Goal: Task Accomplishment & Management: Manage account settings

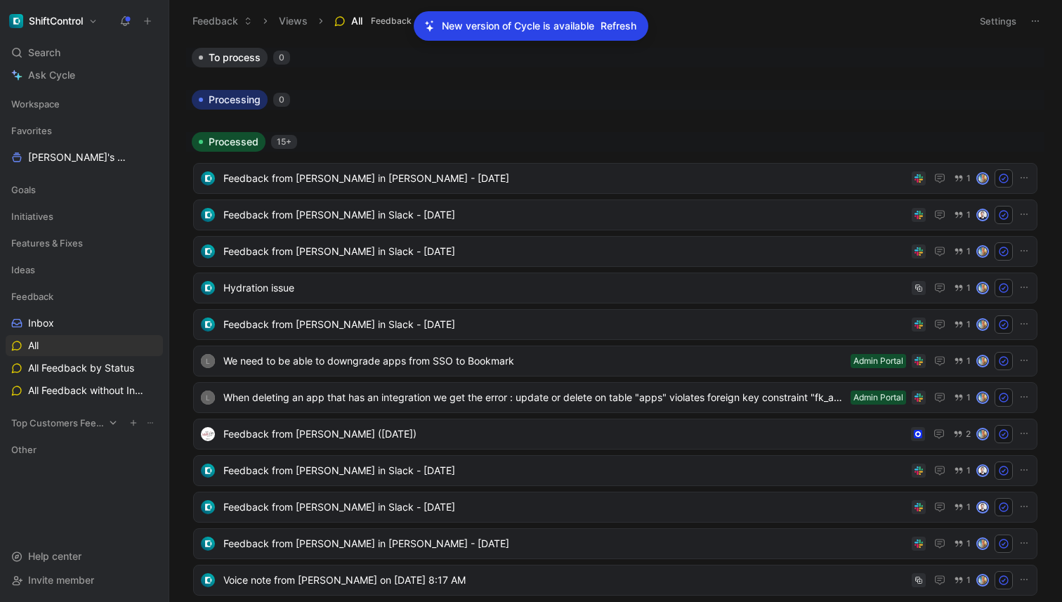
click at [84, 426] on span "Top Customers Feedback" at bounding box center [57, 423] width 93 height 14
click at [44, 267] on icon at bounding box center [44, 270] width 10 height 10
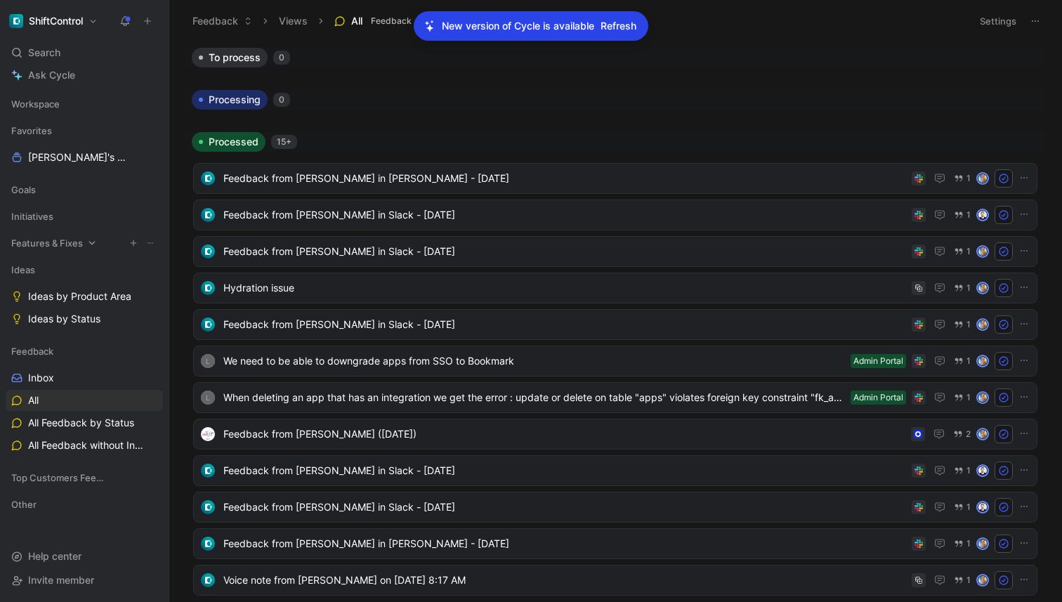
click at [46, 247] on span "Features & Fixes" at bounding box center [47, 243] width 72 height 14
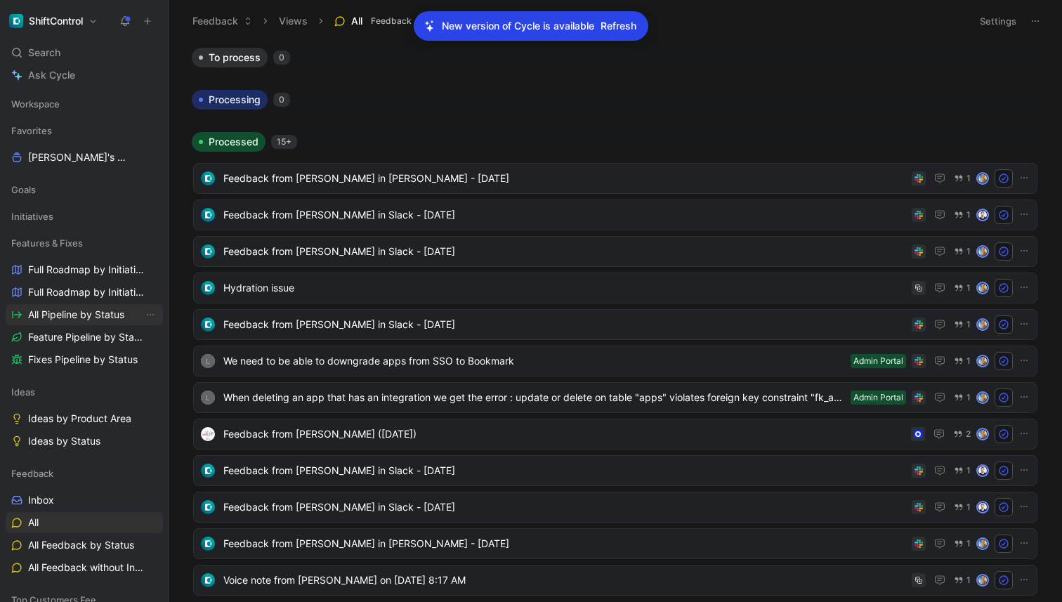
click at [60, 313] on span "All Pipeline by Status" at bounding box center [76, 315] width 96 height 14
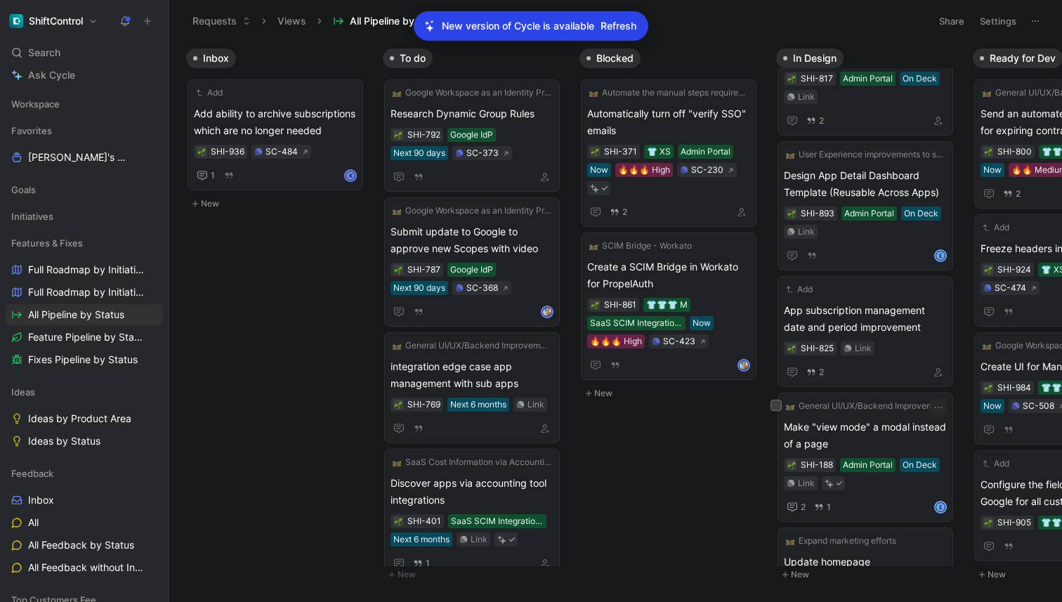
scroll to position [954, 0]
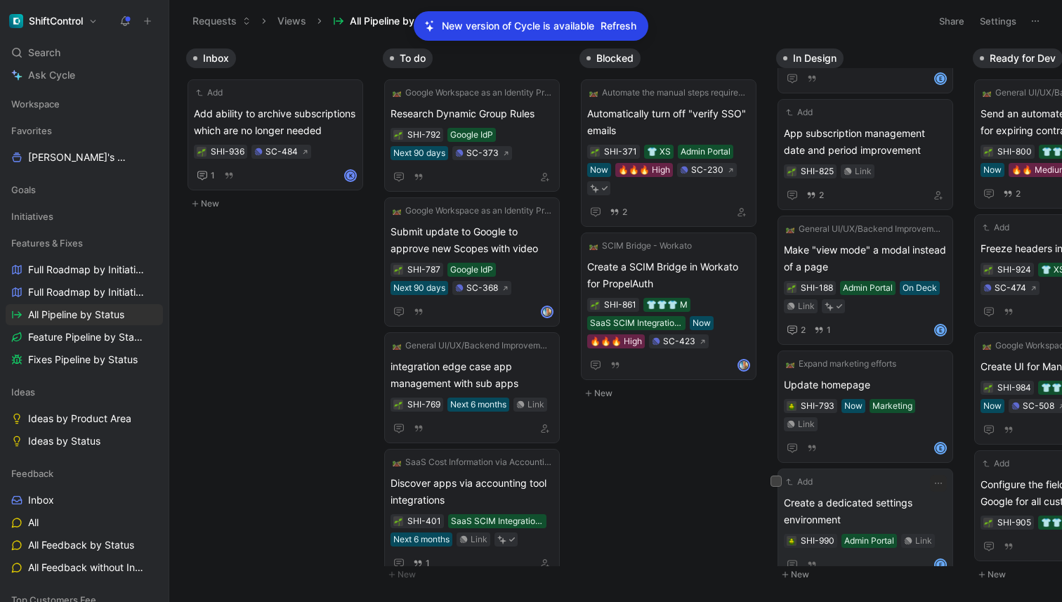
click at [852, 475] on div "Add Create a dedicated settings environment SHI-990 Admin Portal Link E" at bounding box center [865, 524] width 163 height 98
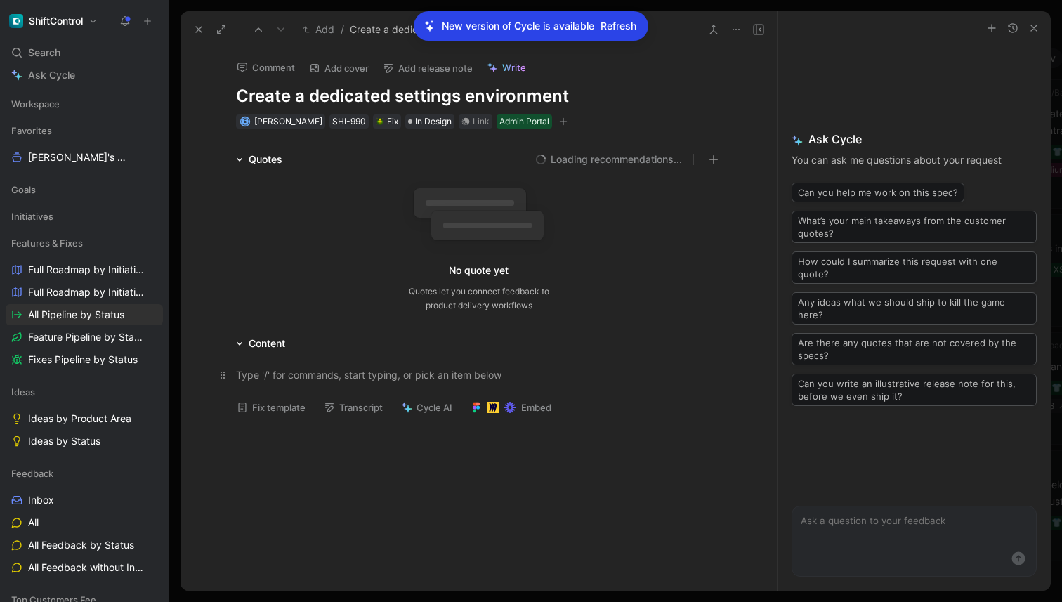
click at [308, 383] on p at bounding box center [479, 374] width 540 height 23
click at [254, 380] on div "Now that we will move" at bounding box center [479, 374] width 486 height 15
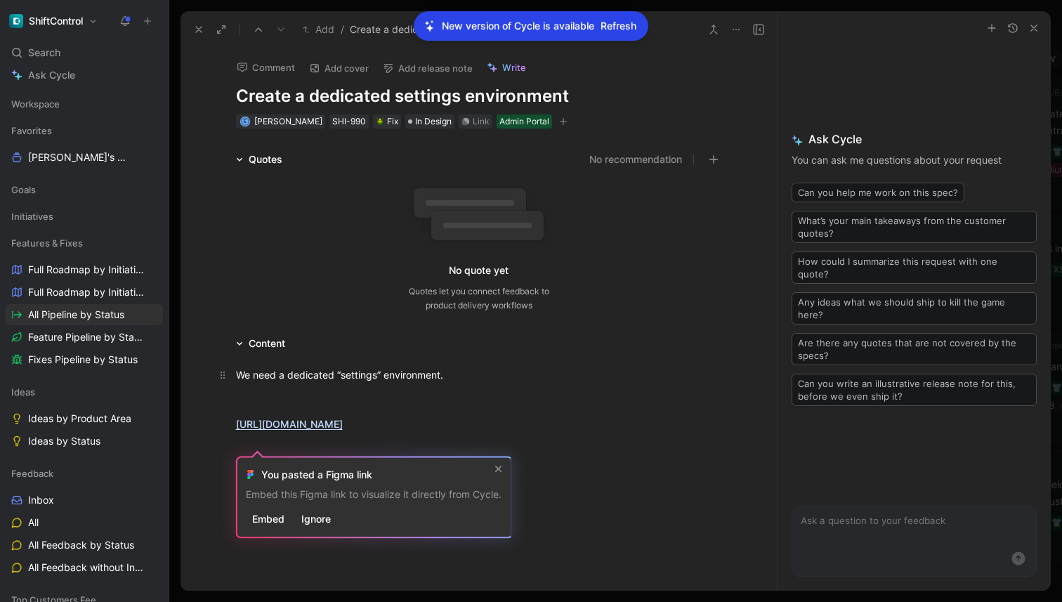
click at [553, 377] on div "We need a dedicated “settings” environment." at bounding box center [479, 374] width 486 height 15
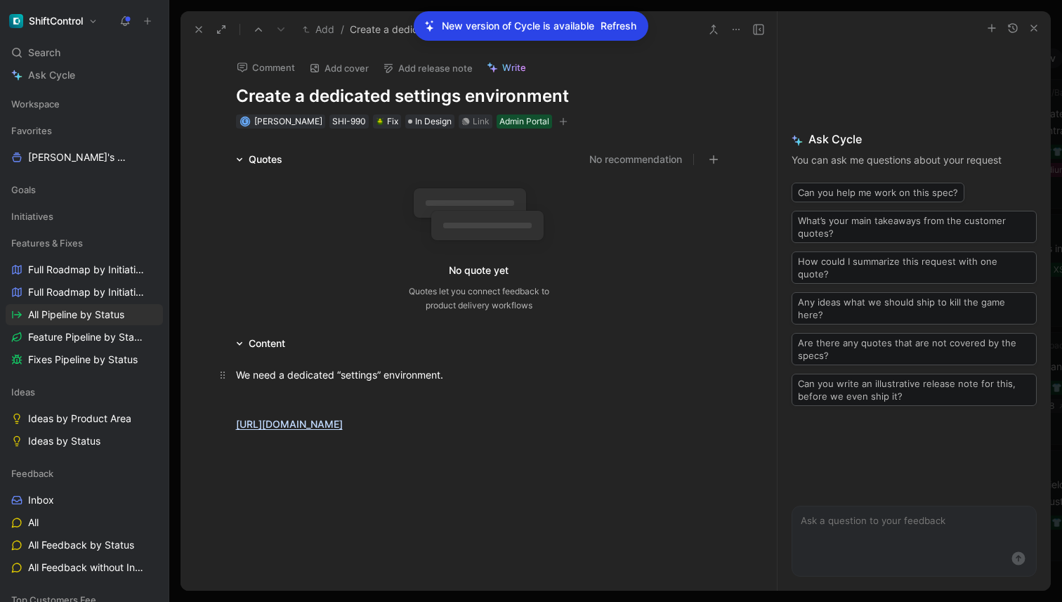
click at [547, 374] on div "We need a dedicated “settings” environment." at bounding box center [479, 374] width 486 height 15
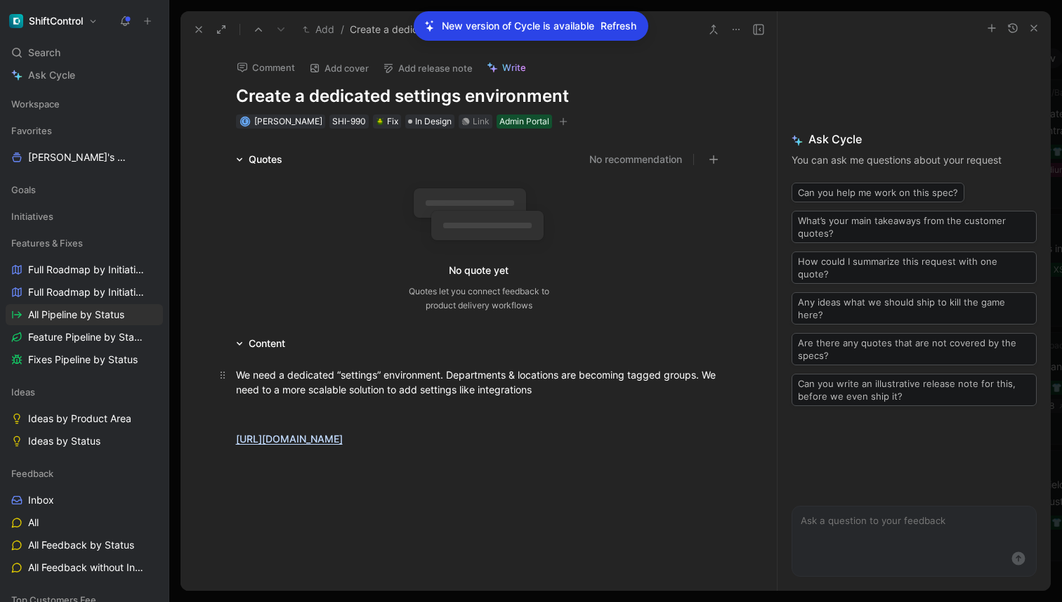
click at [480, 386] on div "We need a dedicated “settings” environment. Departments & locations are becomin…" at bounding box center [479, 382] width 486 height 30
click at [582, 395] on div "We need a dedicated “settings” environment. Departments & locations are becomin…" at bounding box center [479, 382] width 486 height 30
click at [197, 30] on use at bounding box center [199, 30] width 6 height 6
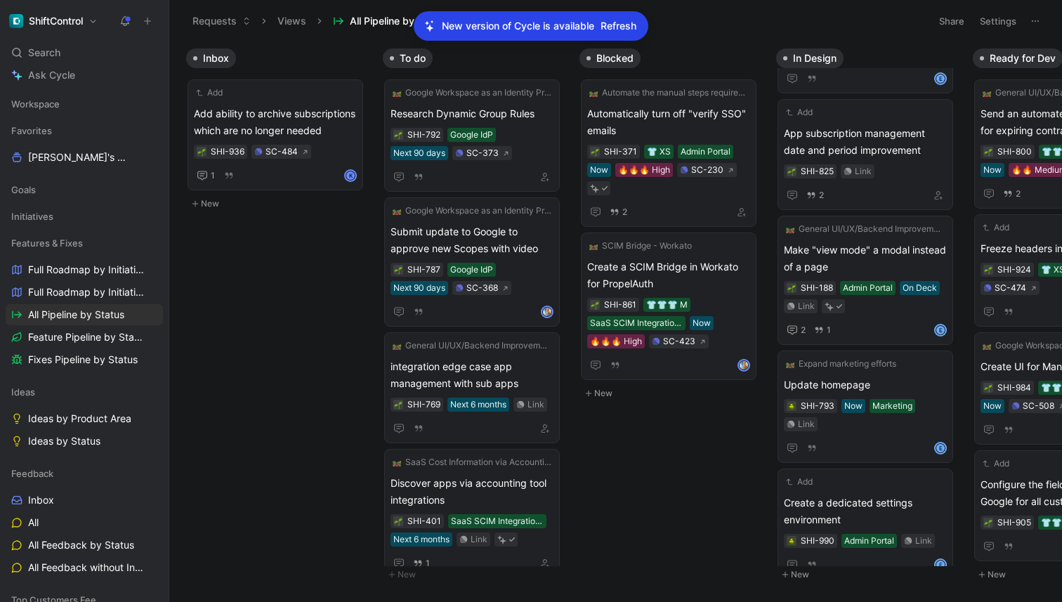
click at [618, 29] on span "Refresh" at bounding box center [619, 26] width 36 height 17
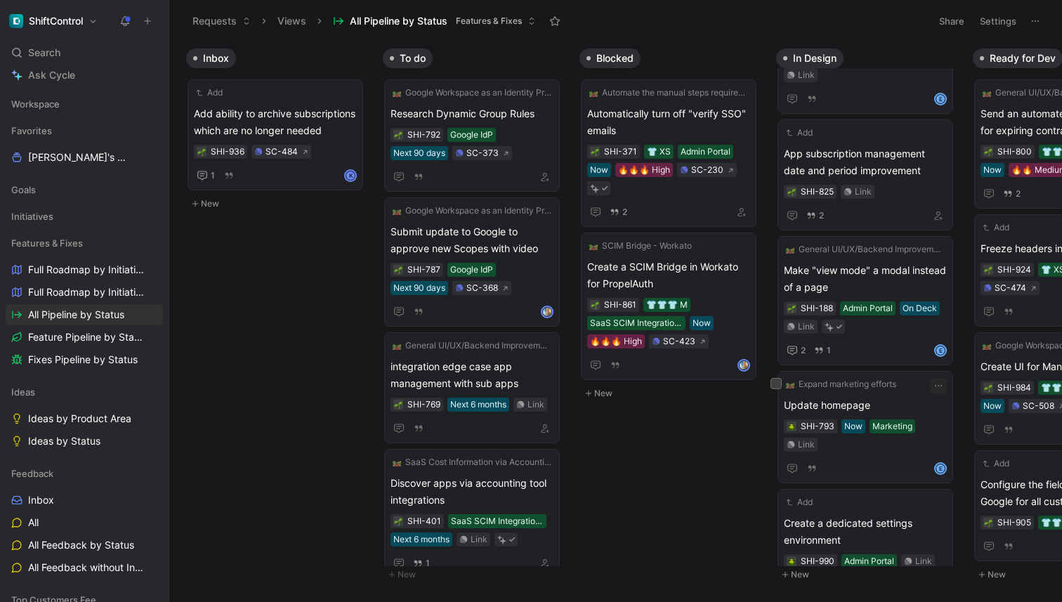
scroll to position [954, 0]
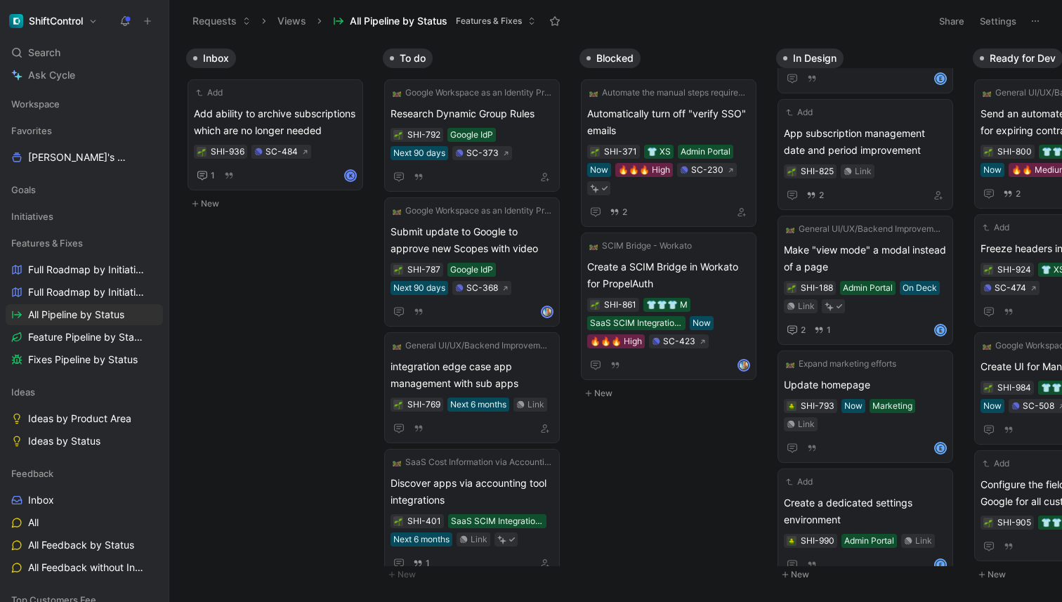
click at [802, 579] on button "New" at bounding box center [868, 574] width 185 height 17
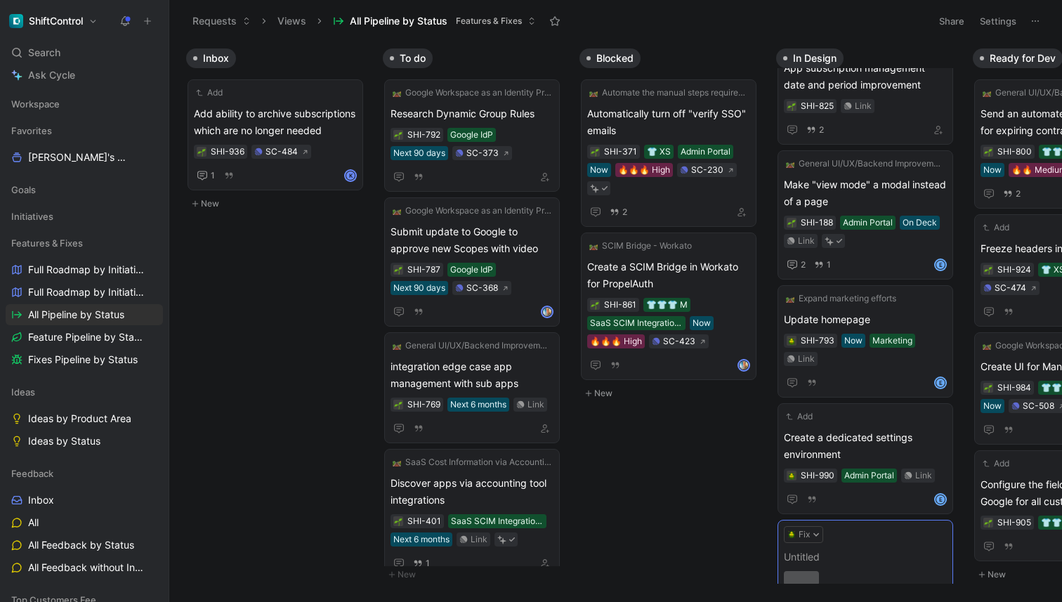
scroll to position [1036, 0]
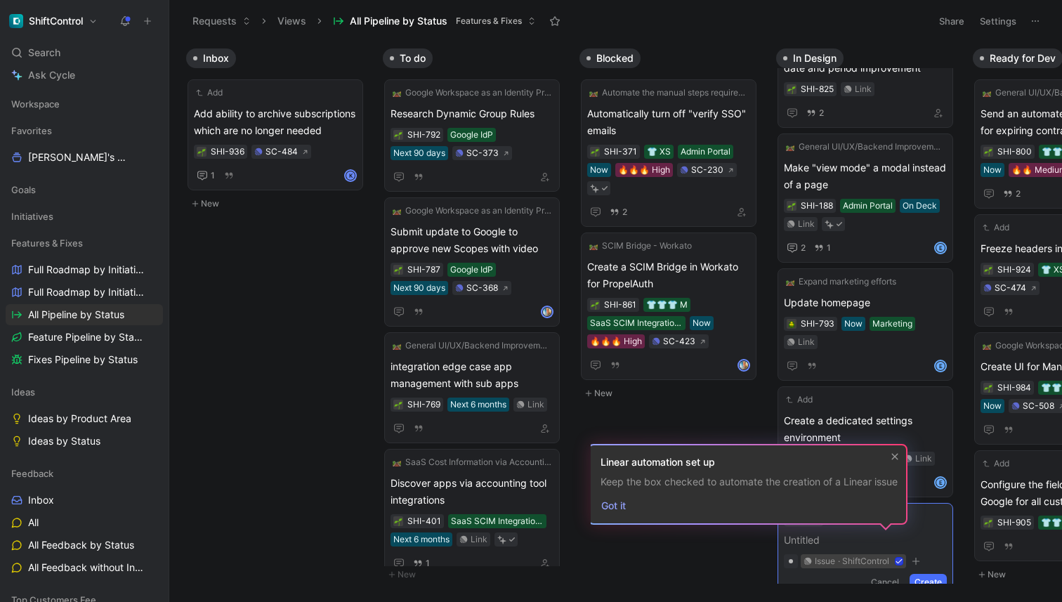
click at [904, 557] on icon at bounding box center [899, 561] width 8 height 8
click at [801, 554] on input "issue · ShiftControl" at bounding box center [801, 554] width 0 height 0
click at [918, 532] on span at bounding box center [865, 540] width 163 height 17
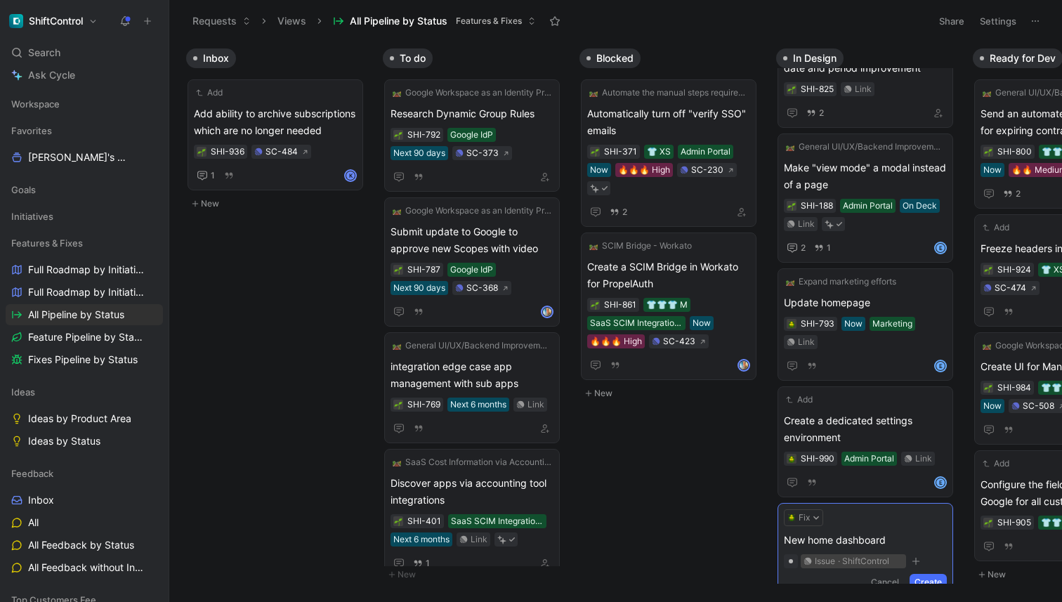
click at [916, 557] on icon "button" at bounding box center [916, 561] width 8 height 8
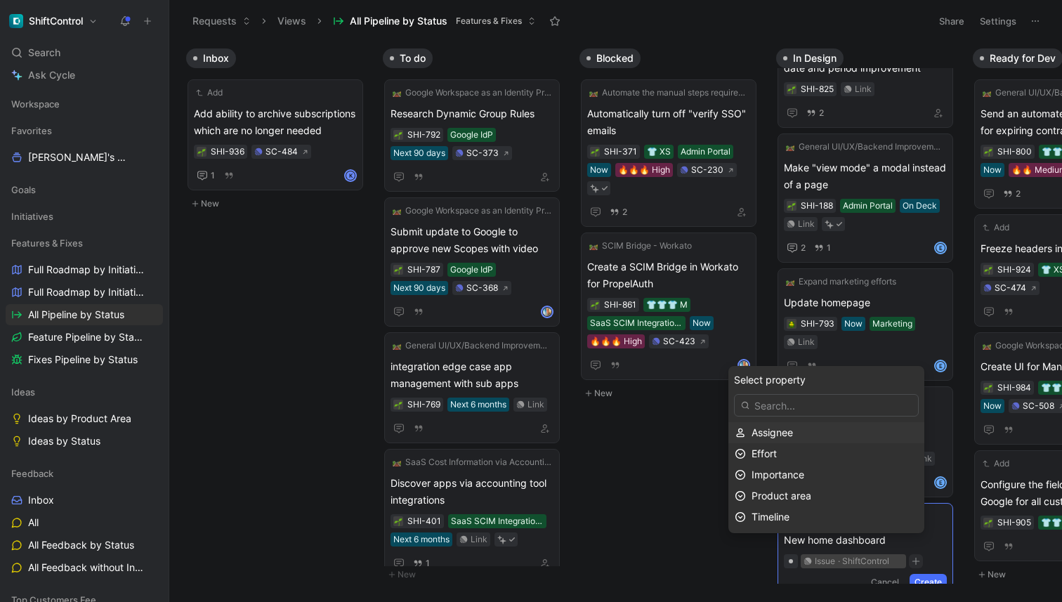
click at [822, 436] on div "Assignee" at bounding box center [835, 432] width 167 height 17
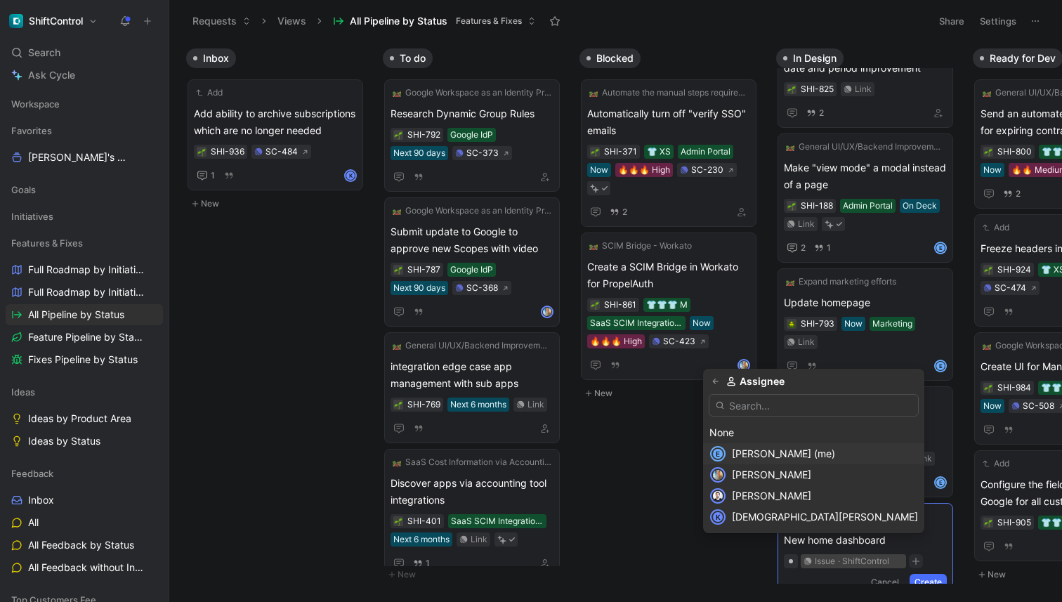
click at [810, 450] on span "[PERSON_NAME] (me)" at bounding box center [783, 454] width 103 height 12
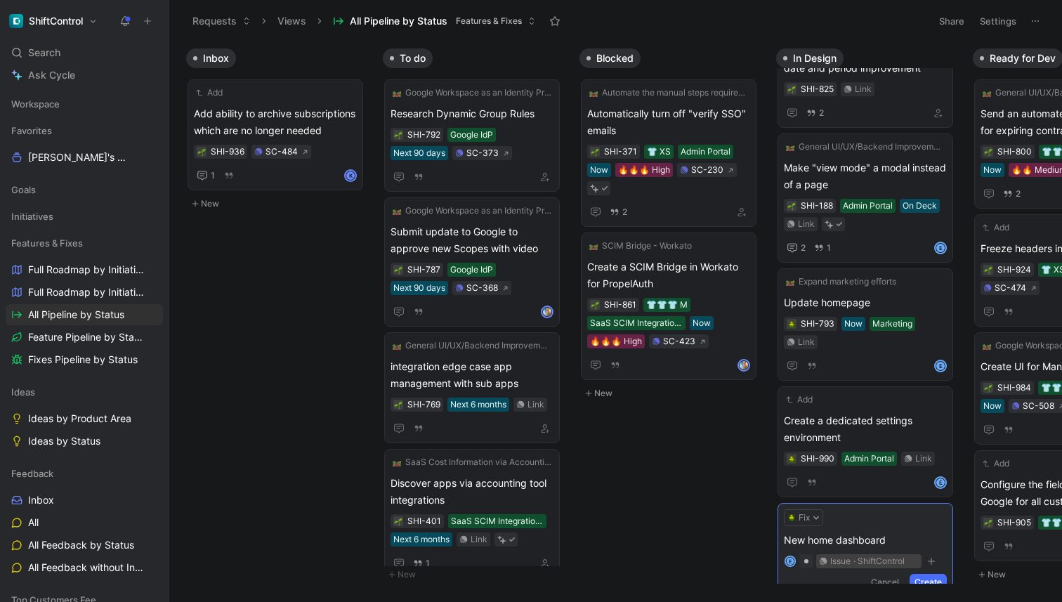
click at [932, 574] on button "Create" at bounding box center [928, 582] width 37 height 17
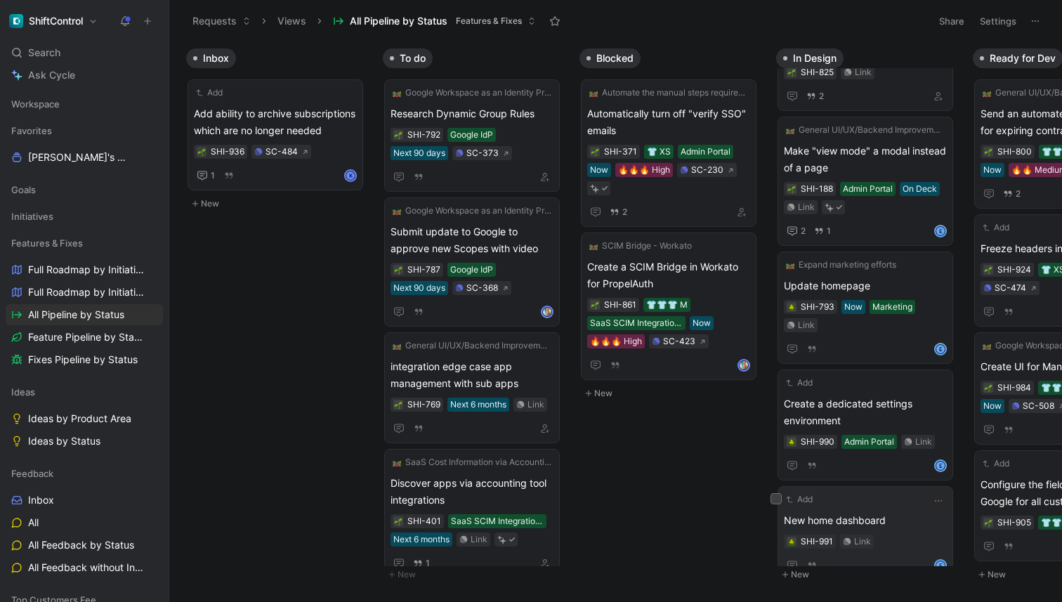
click at [910, 535] on div "SHI-991 Link" at bounding box center [865, 542] width 163 height 14
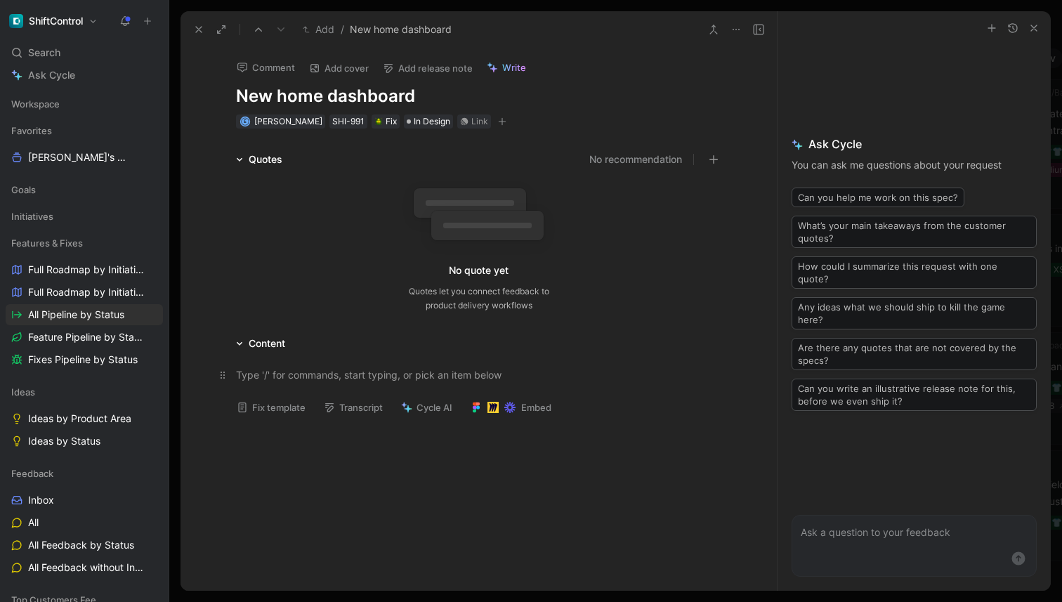
click at [300, 374] on div at bounding box center [479, 374] width 486 height 15
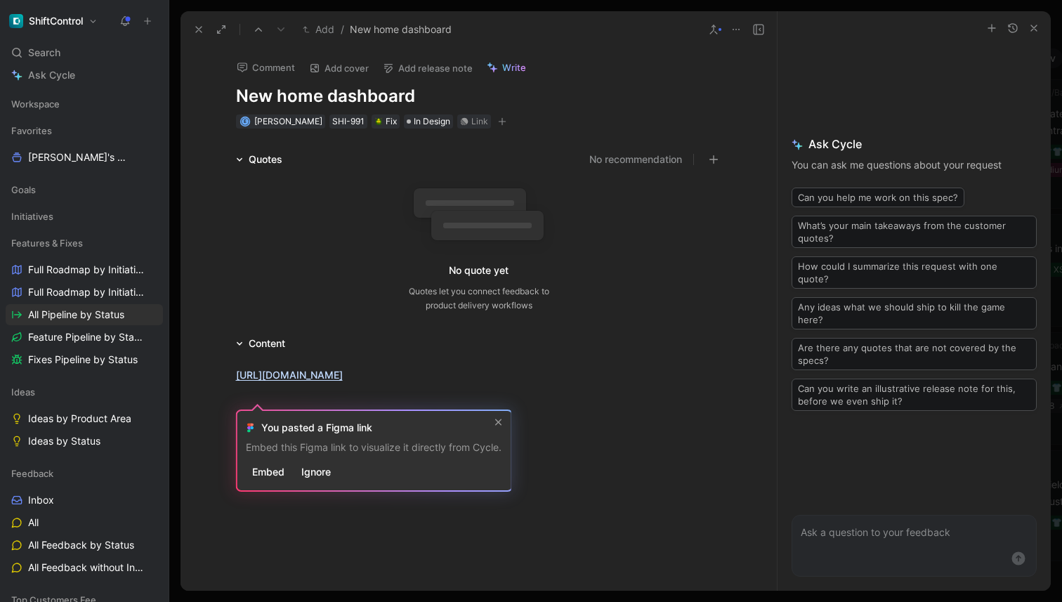
click at [311, 353] on div "[URL][DOMAIN_NAME]" at bounding box center [479, 375] width 597 height 46
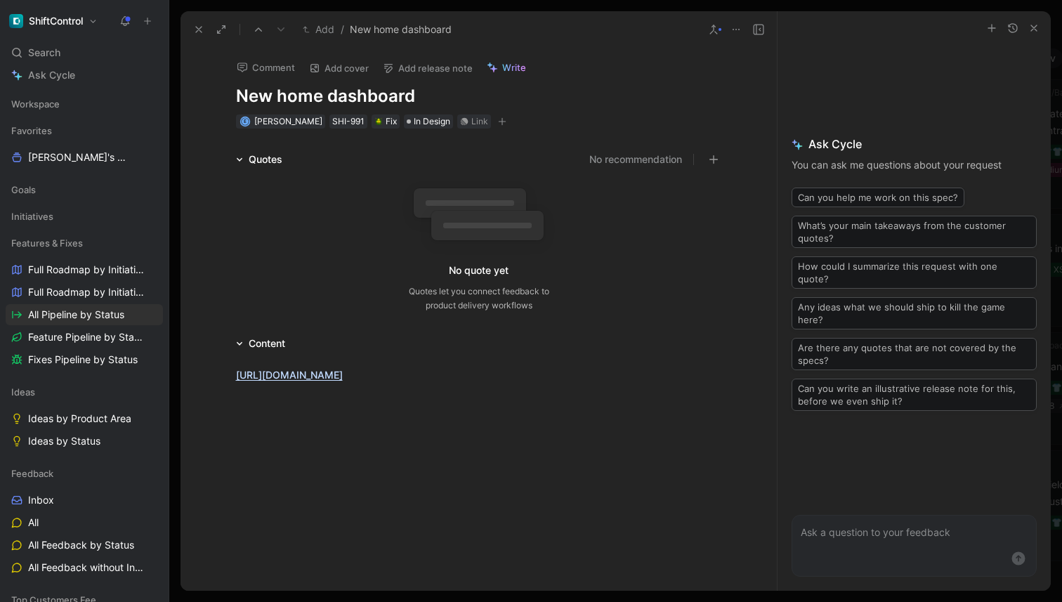
click at [207, 379] on div "[URL][DOMAIN_NAME]" at bounding box center [479, 375] width 597 height 46
click at [263, 373] on div at bounding box center [479, 374] width 486 height 15
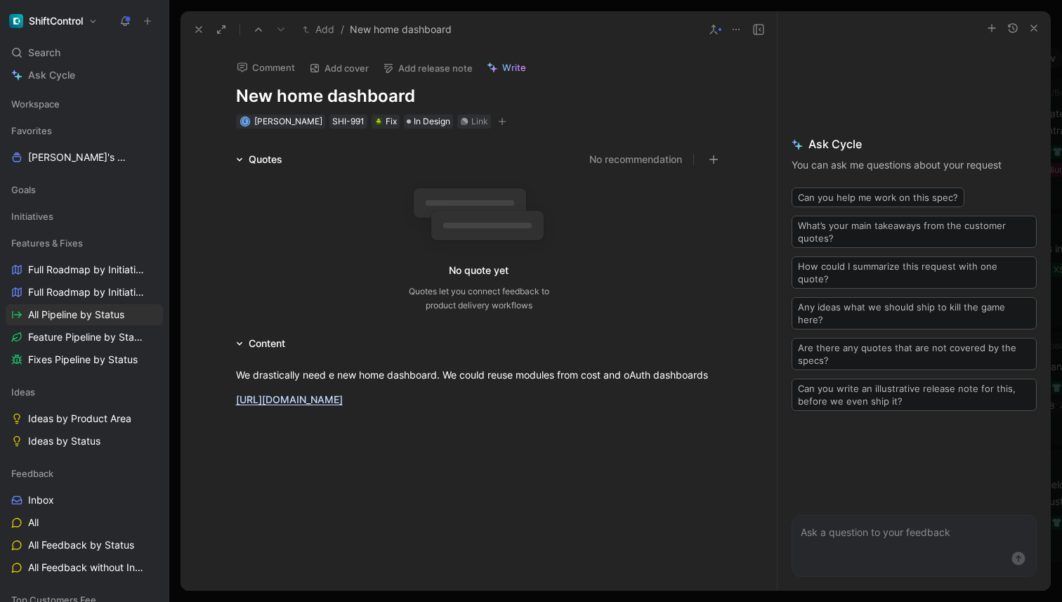
click at [490, 502] on div at bounding box center [479, 512] width 597 height 181
click at [498, 117] on icon "button" at bounding box center [502, 121] width 8 height 8
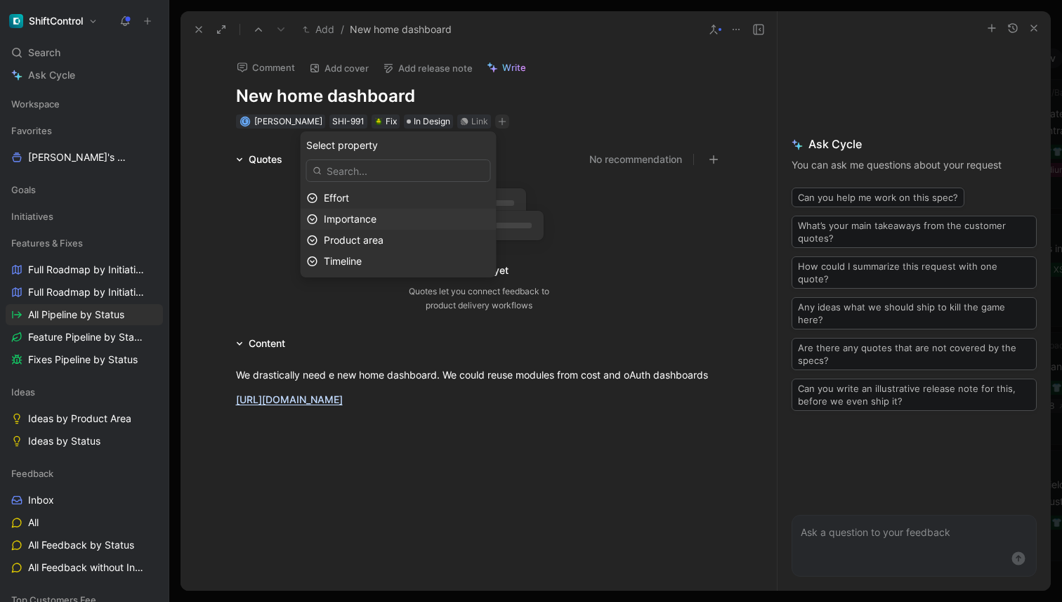
click at [408, 216] on div "Importance" at bounding box center [407, 219] width 167 height 17
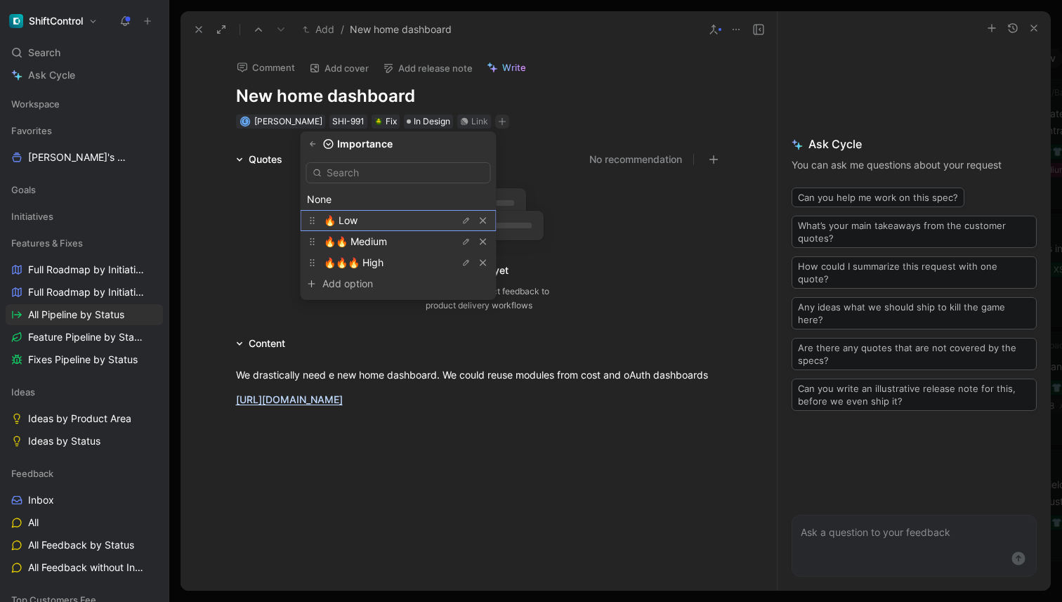
click at [396, 214] on div "🔥 Low" at bounding box center [376, 220] width 105 height 17
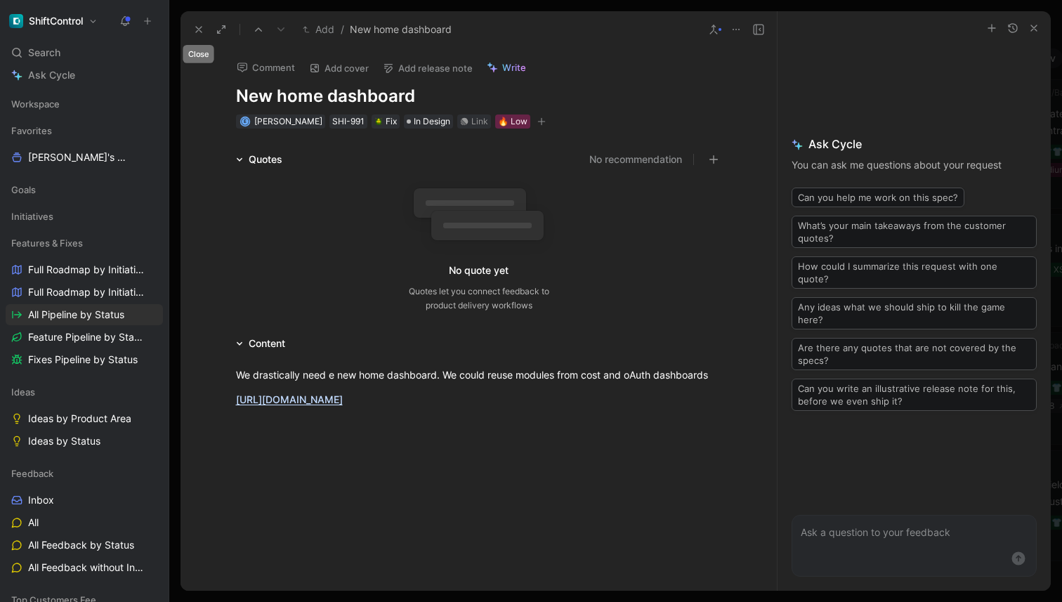
click at [200, 25] on icon at bounding box center [198, 29] width 11 height 11
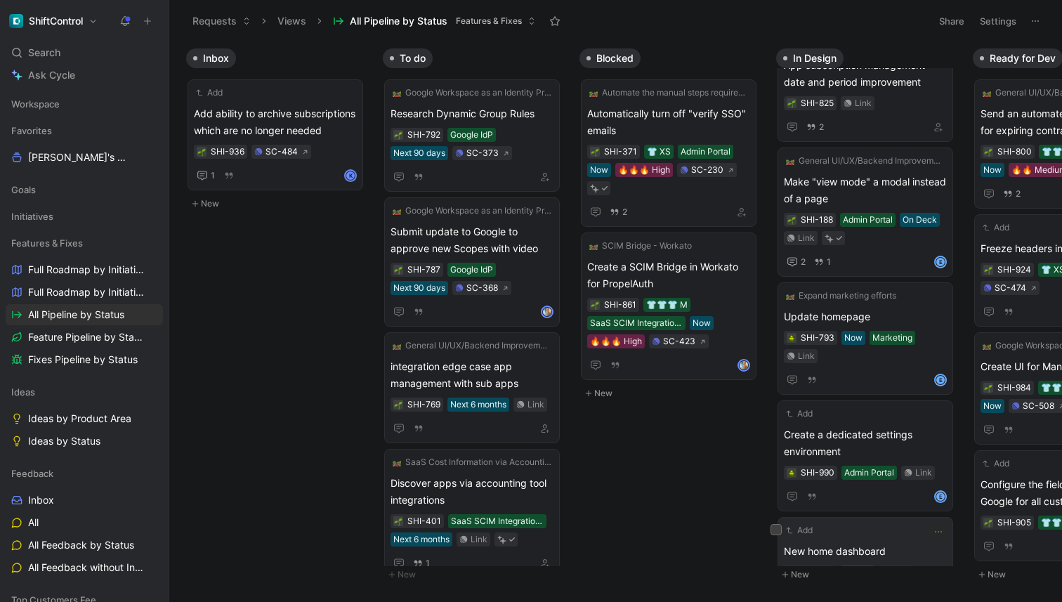
scroll to position [1054, 0]
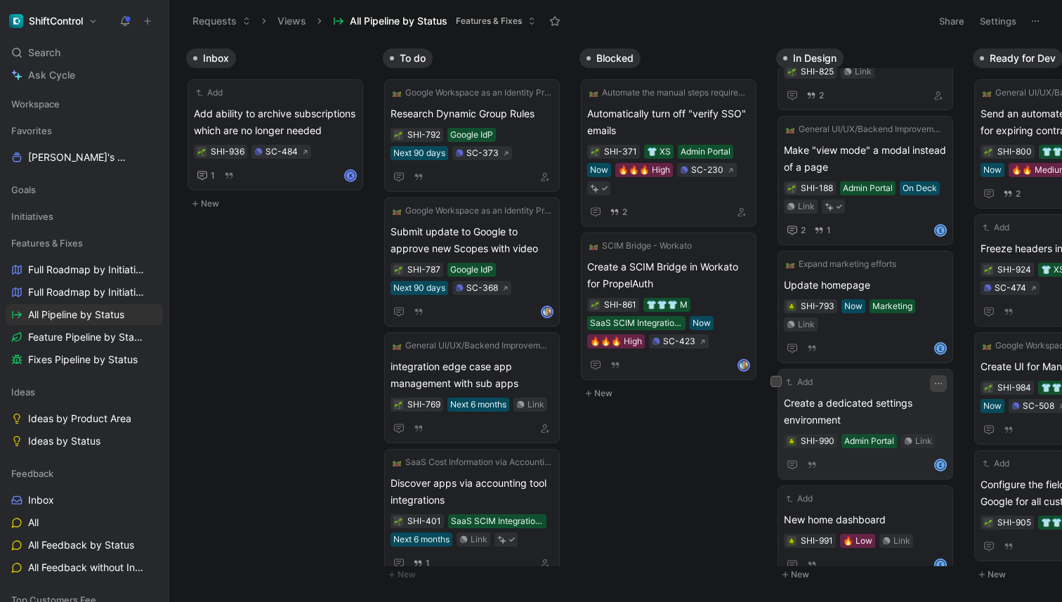
click at [947, 375] on button "button" at bounding box center [938, 383] width 17 height 17
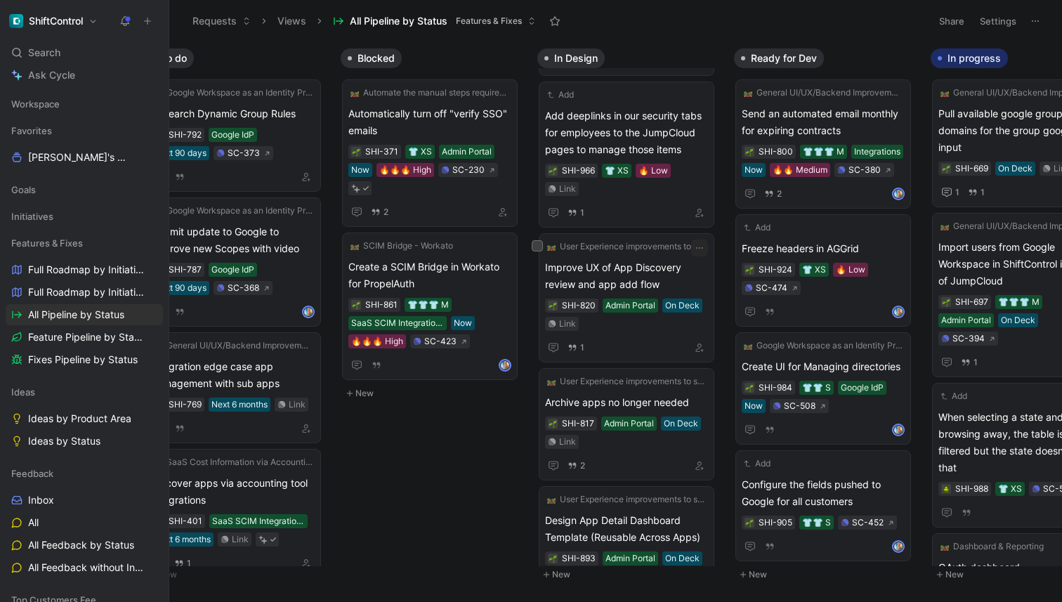
scroll to position [0, 0]
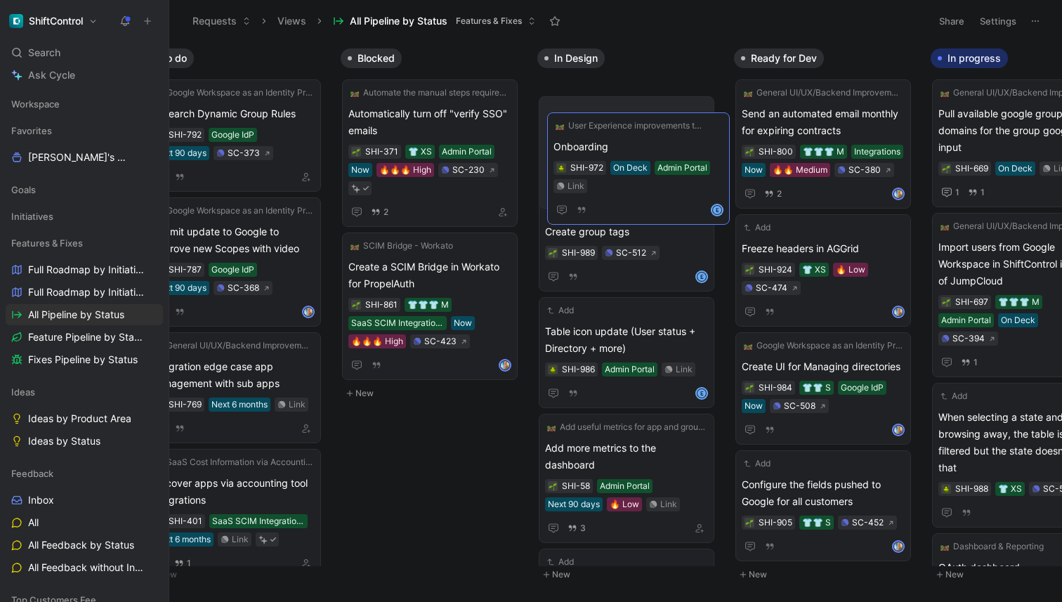
drag, startPoint x: 664, startPoint y: 437, endPoint x: 672, endPoint y: 136, distance: 301.6
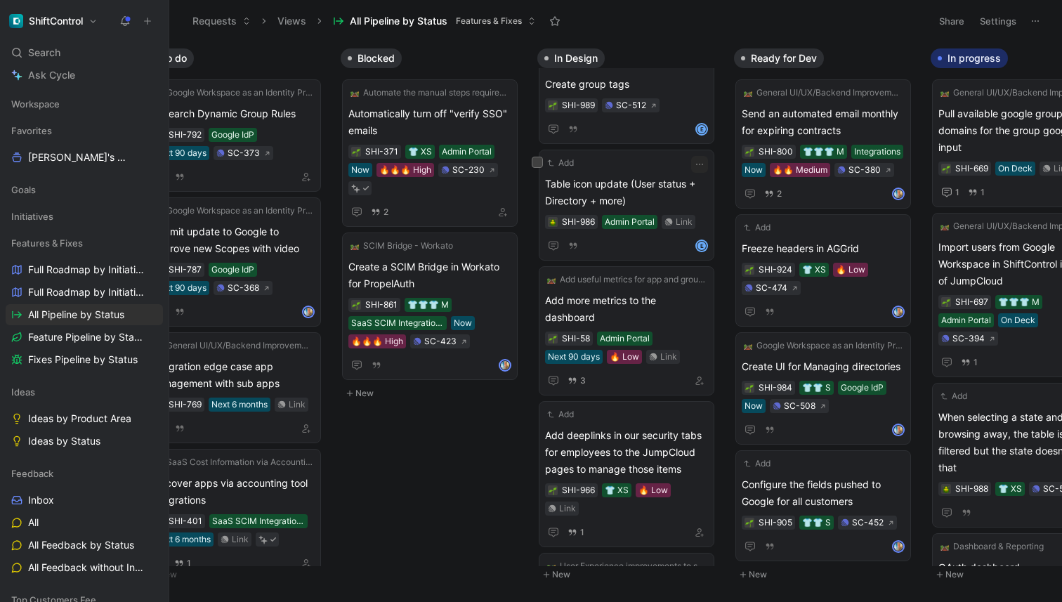
scroll to position [149, 0]
click at [657, 371] on div "3" at bounding box center [626, 379] width 163 height 17
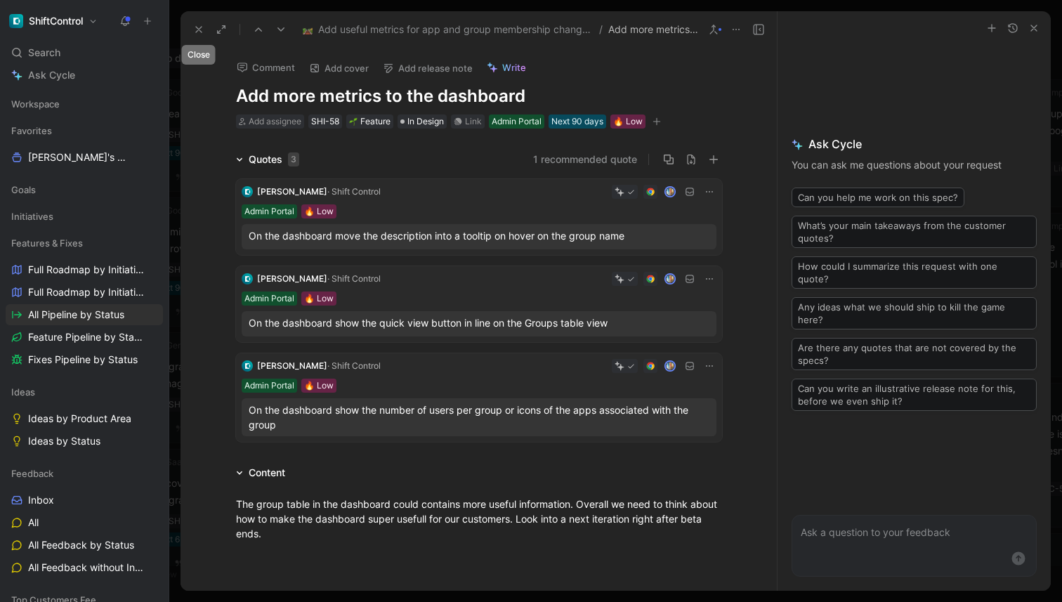
click at [192, 26] on button at bounding box center [199, 30] width 20 height 20
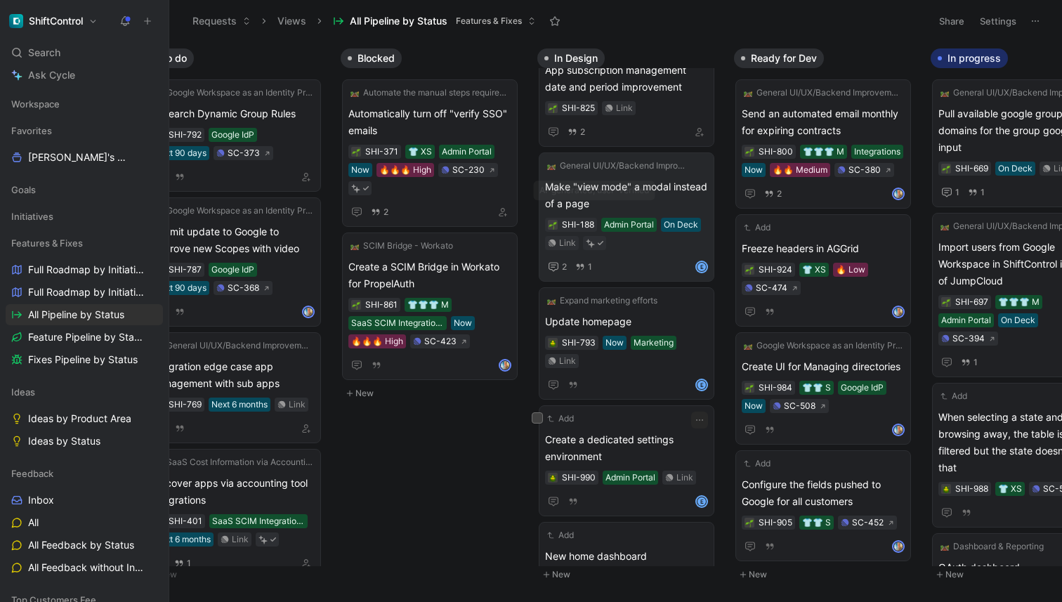
scroll to position [1054, 0]
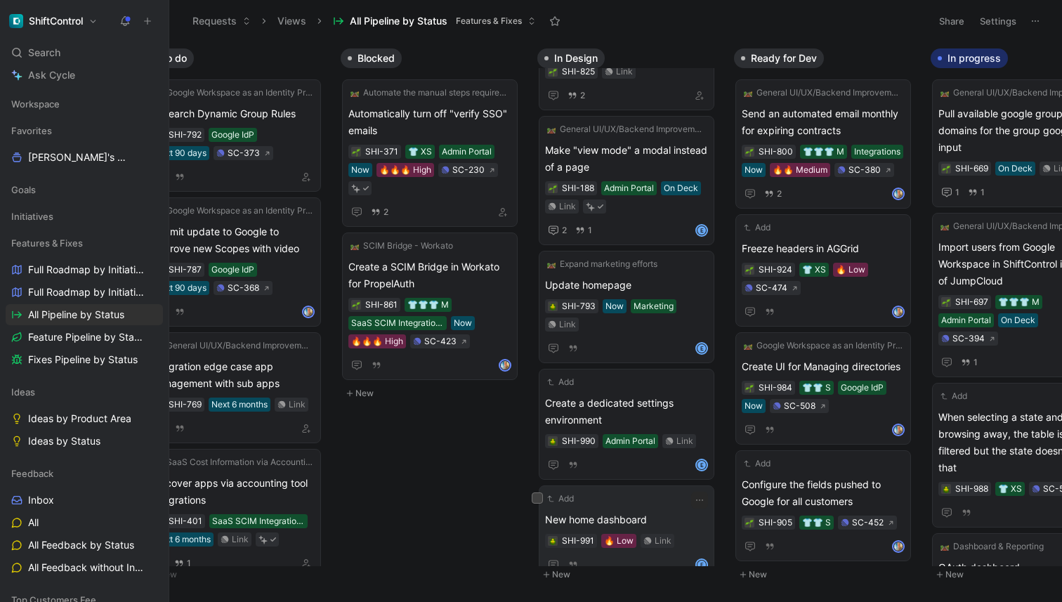
click at [665, 512] on span "New home dashboard" at bounding box center [626, 520] width 163 height 17
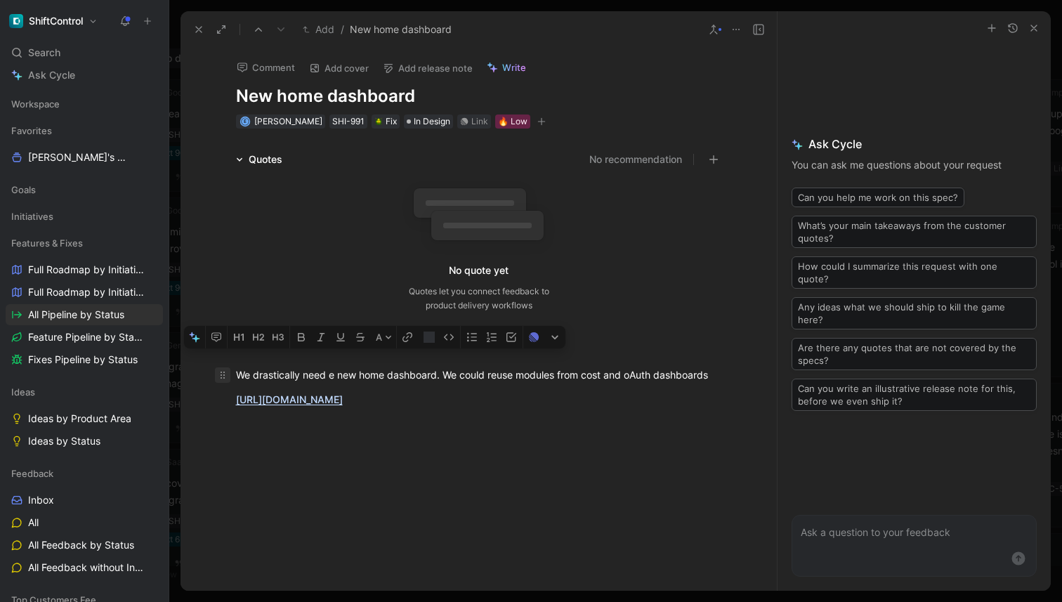
drag, startPoint x: 388, startPoint y: 427, endPoint x: 221, endPoint y: 376, distance: 174.7
click at [221, 375] on div "We drastically need e new home dashboard. We could reuse modules from cost and …" at bounding box center [479, 387] width 597 height 70
copy div "We drastically need e new home dashboard. We could reuse modules from cost and …"
click at [736, 30] on icon at bounding box center [736, 29] width 11 height 11
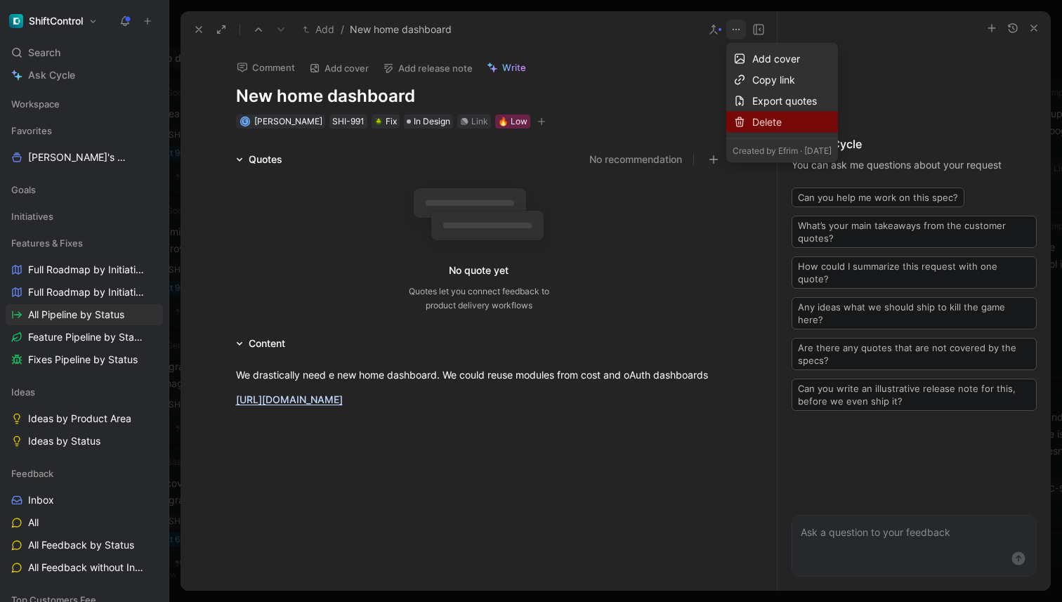
click at [759, 128] on div "Delete" at bounding box center [792, 122] width 79 height 17
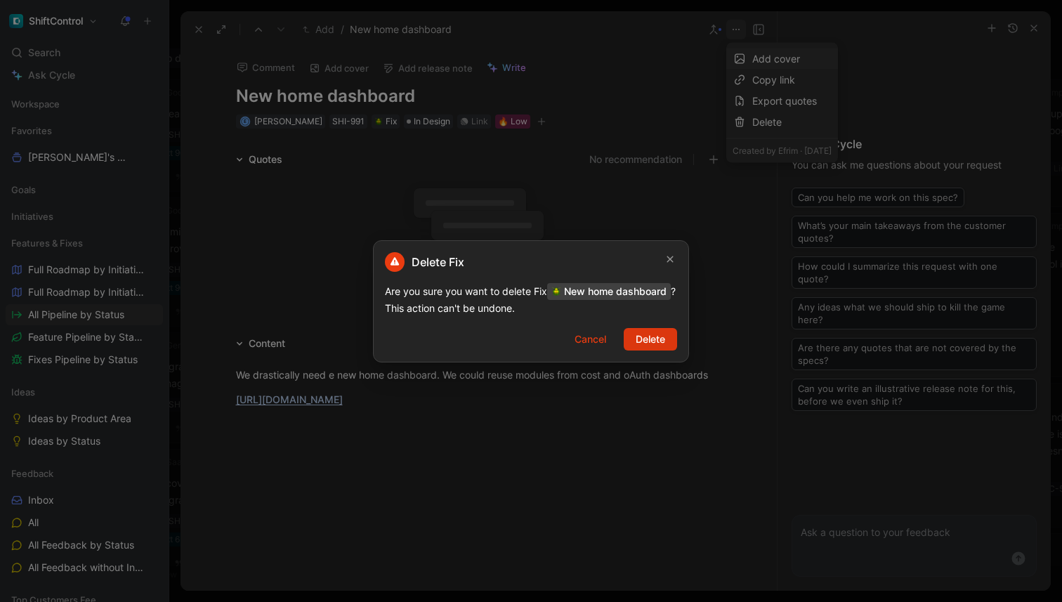
click at [651, 346] on span "Delete" at bounding box center [651, 339] width 30 height 17
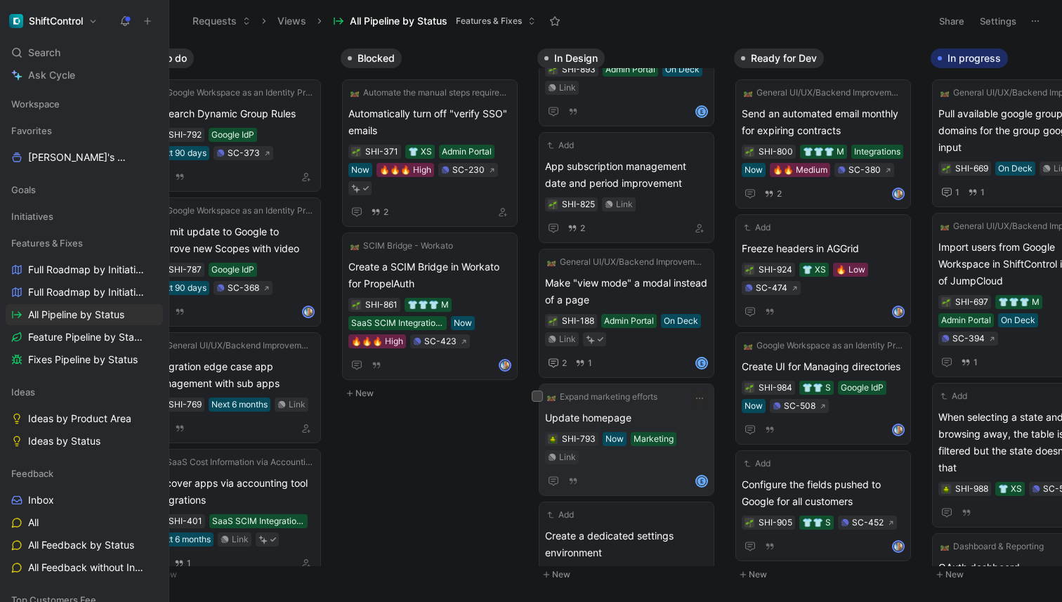
scroll to position [954, 0]
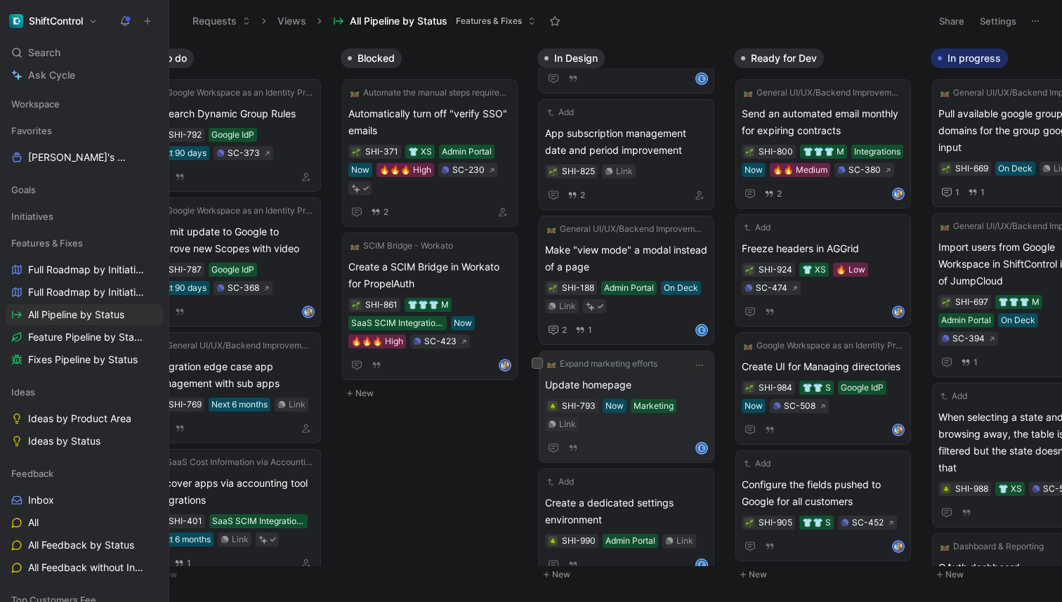
click at [671, 393] on span "Update homepage" at bounding box center [626, 385] width 163 height 17
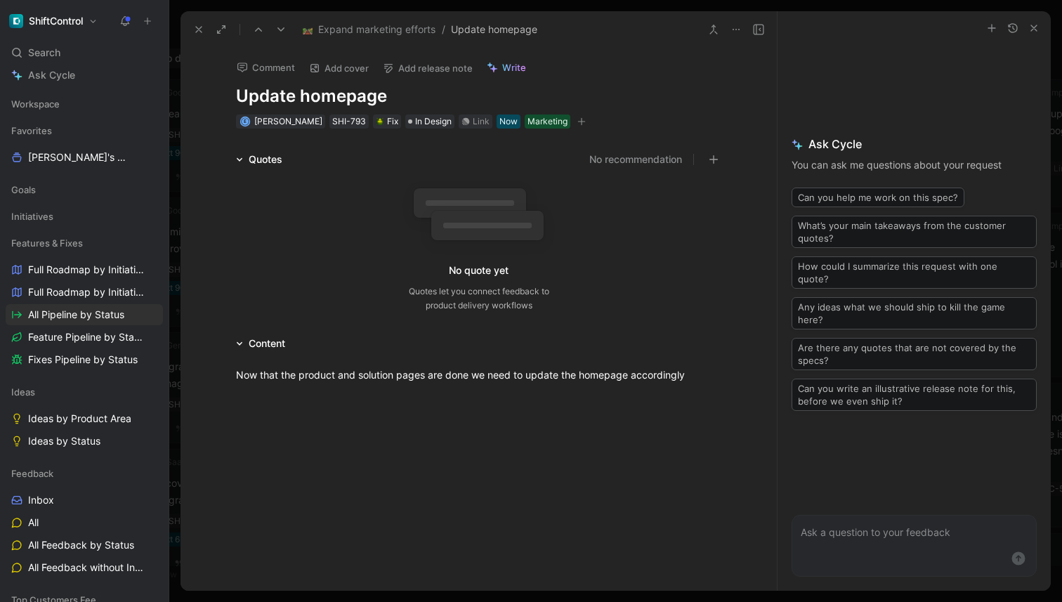
click at [202, 30] on icon at bounding box center [198, 29] width 11 height 11
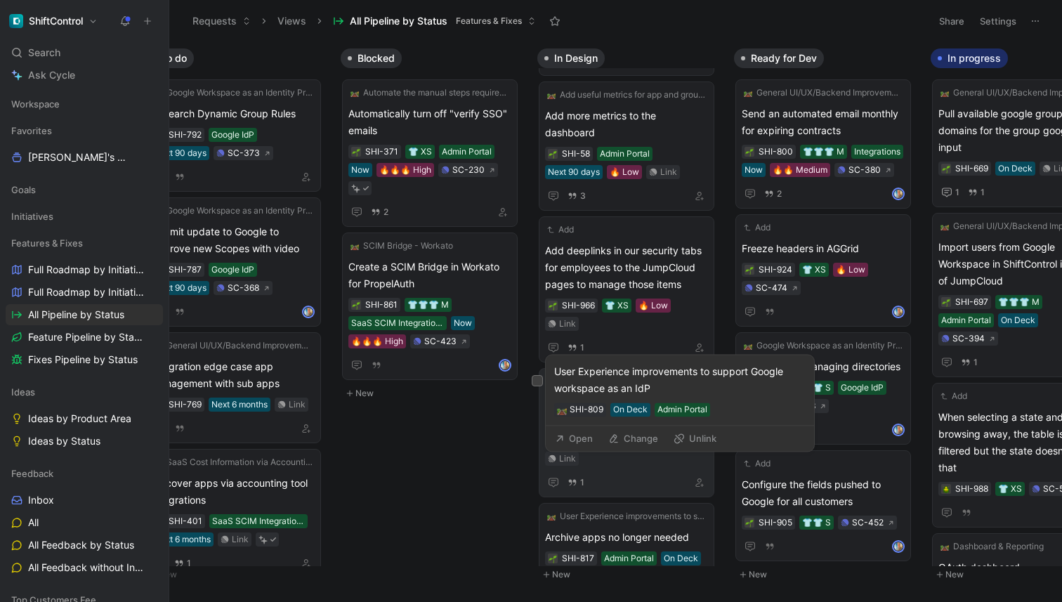
scroll to position [287, 0]
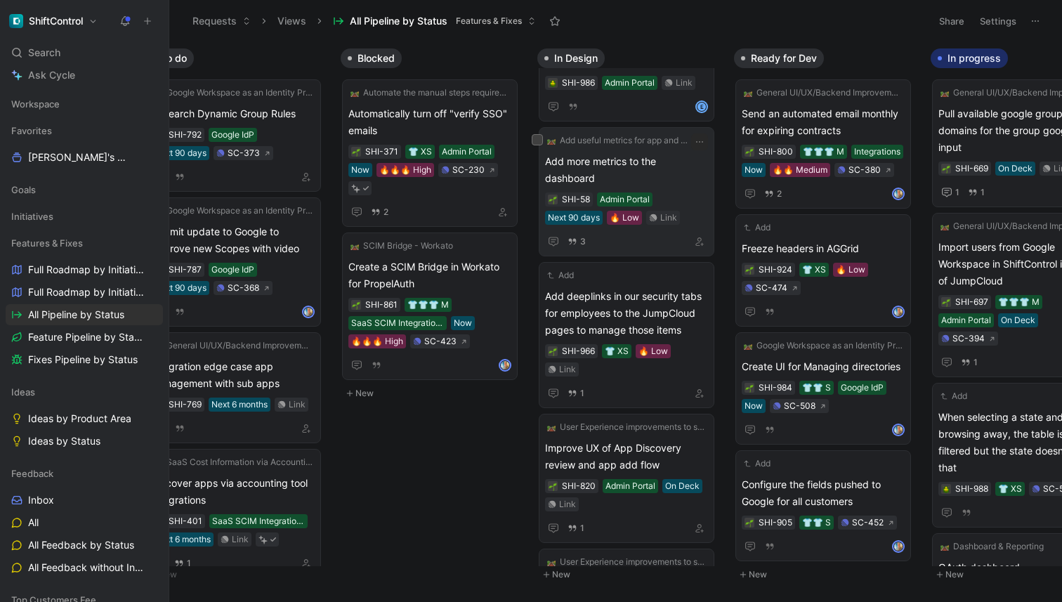
click at [691, 193] on div "SHI-58 Admin Portal Next 90 days 🔥 Low Link" at bounding box center [626, 209] width 163 height 32
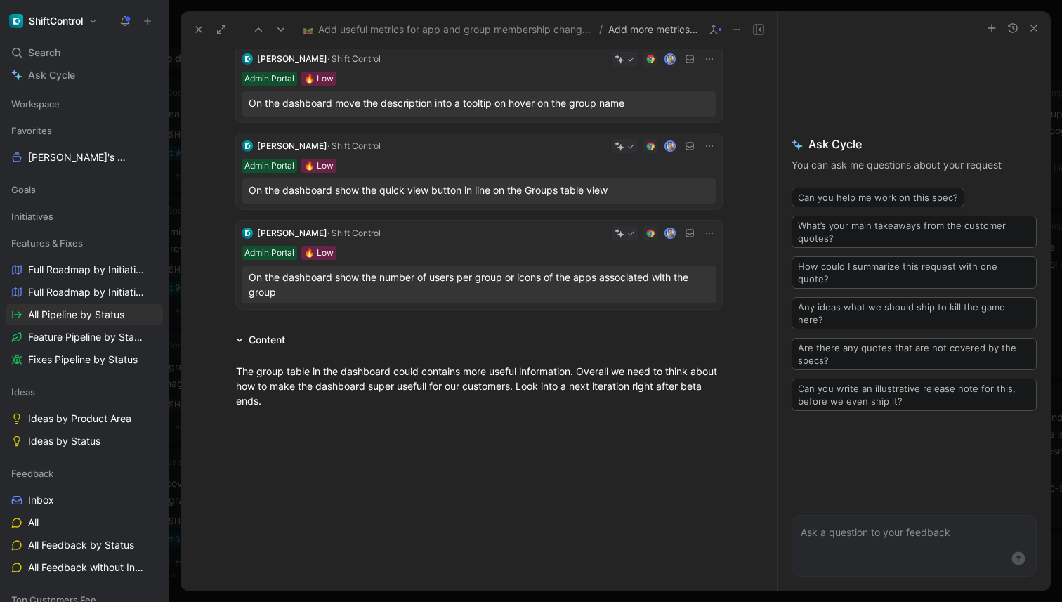
scroll to position [281, 0]
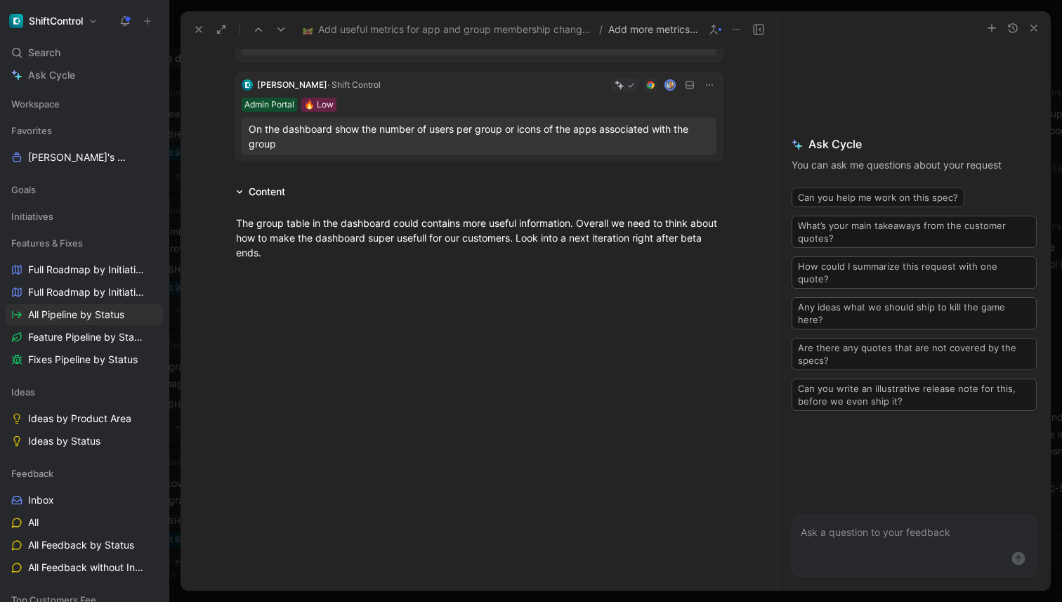
click at [533, 373] on div at bounding box center [479, 365] width 597 height 181
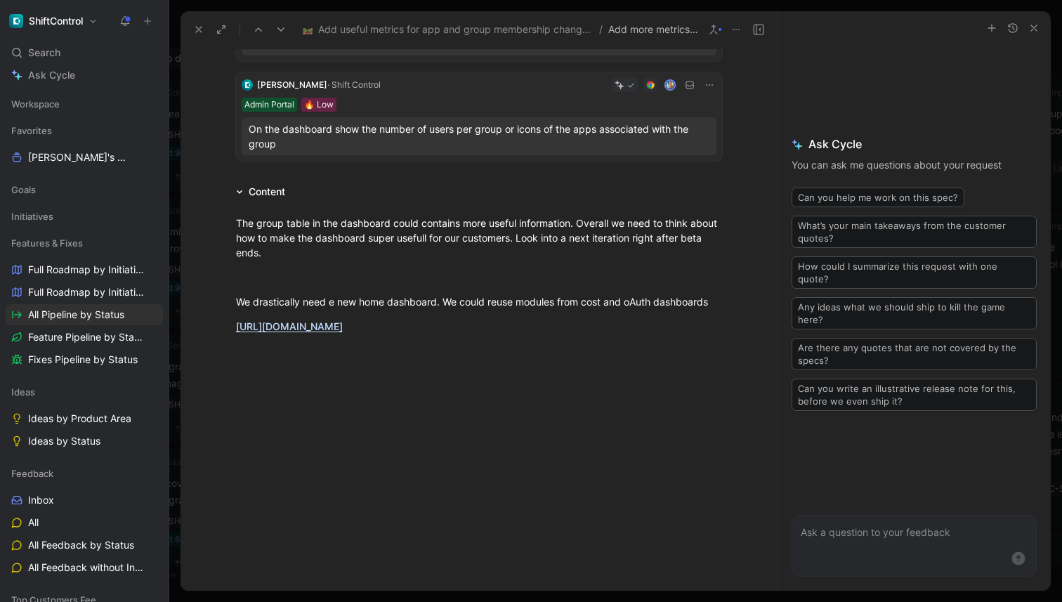
click at [199, 30] on use at bounding box center [199, 30] width 6 height 6
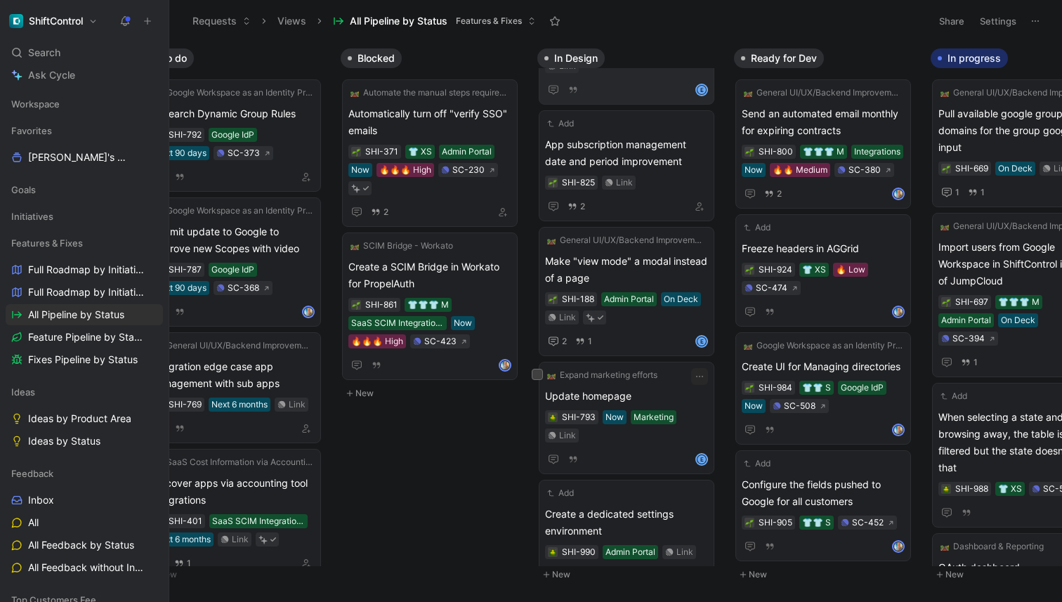
scroll to position [954, 0]
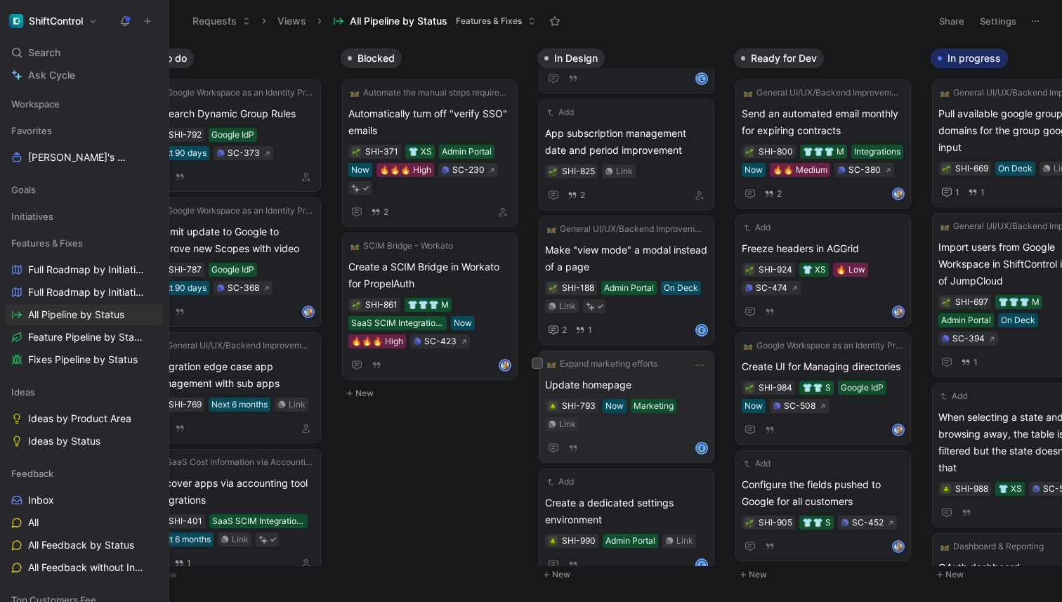
click at [695, 389] on span "Update homepage" at bounding box center [626, 385] width 163 height 17
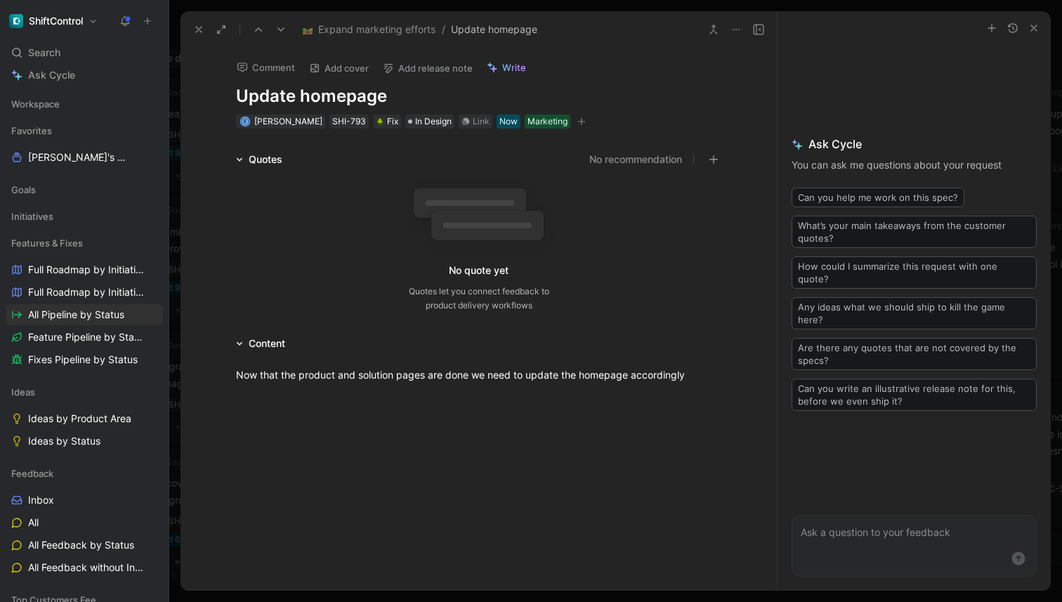
click at [301, 99] on h1 "Update homepage" at bounding box center [479, 96] width 486 height 22
click at [202, 30] on icon at bounding box center [198, 29] width 11 height 11
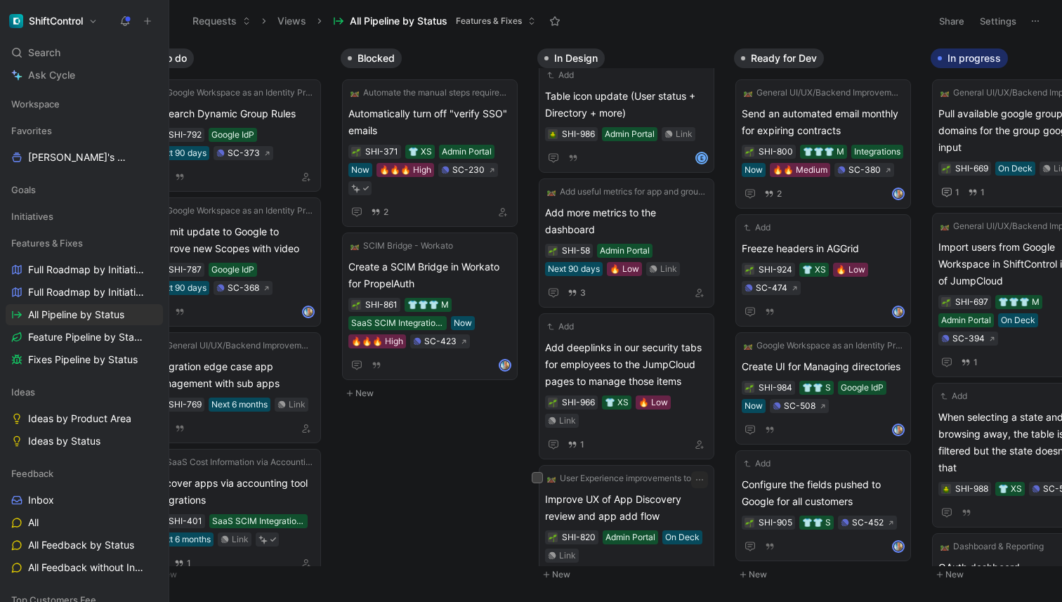
scroll to position [198, 0]
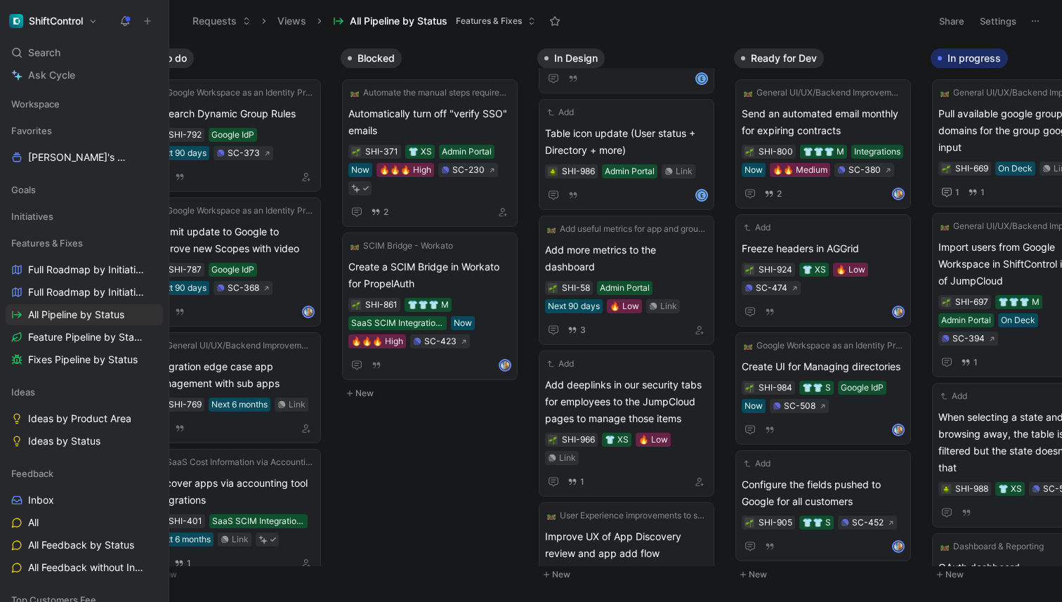
click at [83, 19] on h1 "ShiftControl" at bounding box center [56, 21] width 54 height 13
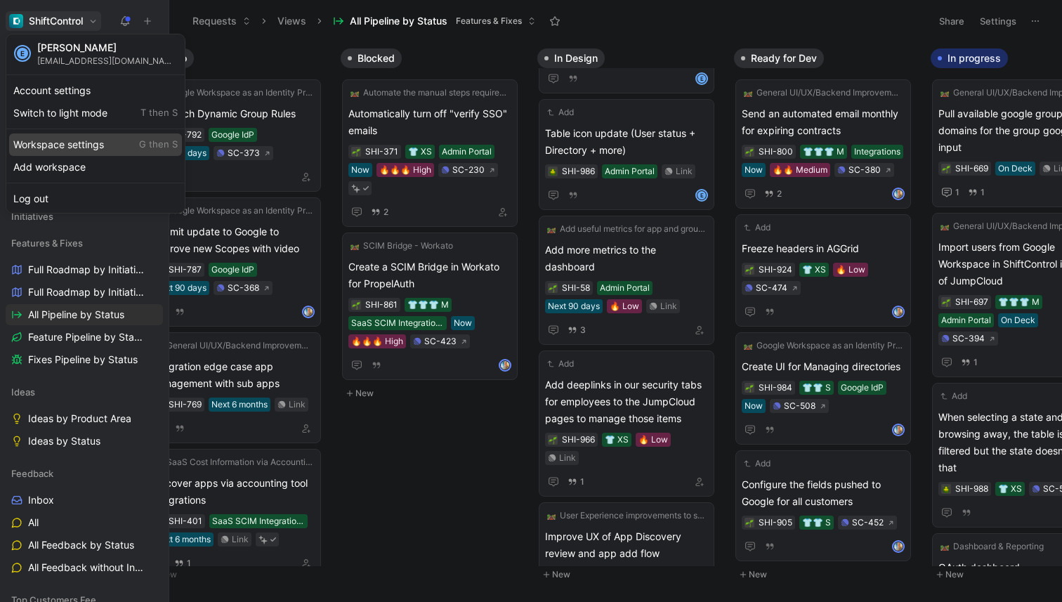
click at [92, 150] on div "Workspace settings G then S" at bounding box center [95, 145] width 173 height 22
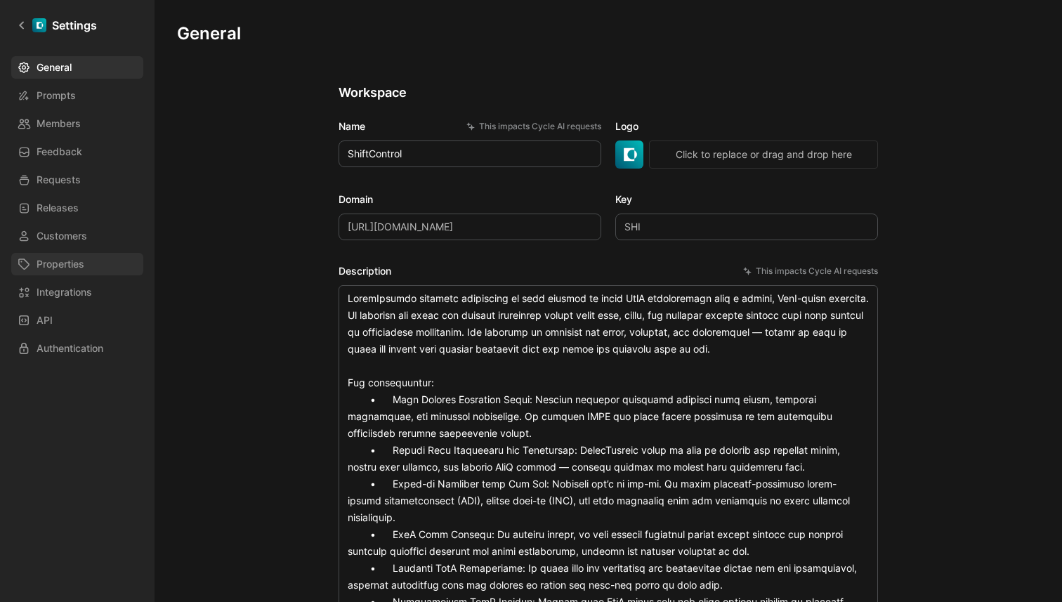
click at [82, 270] on span "Properties" at bounding box center [61, 264] width 48 height 17
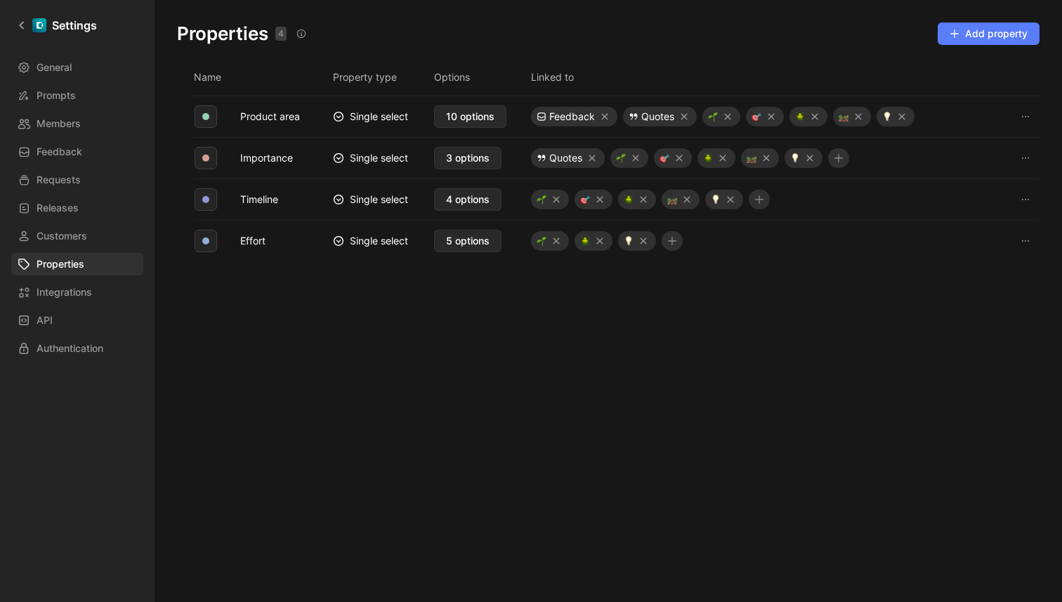
click at [984, 34] on span "Add property" at bounding box center [989, 33] width 78 height 17
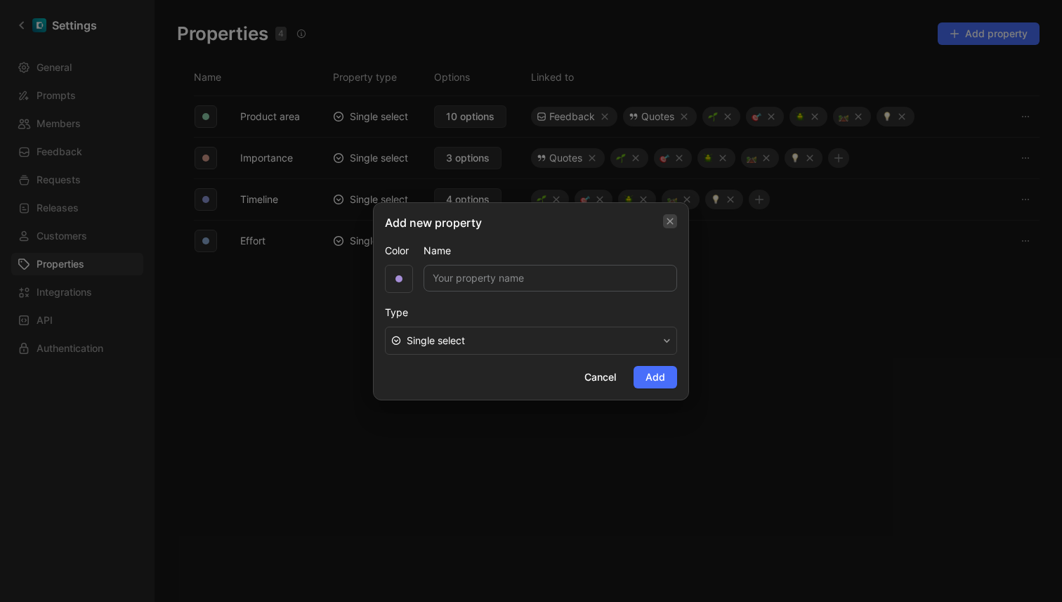
click at [670, 222] on icon "button" at bounding box center [670, 221] width 8 height 11
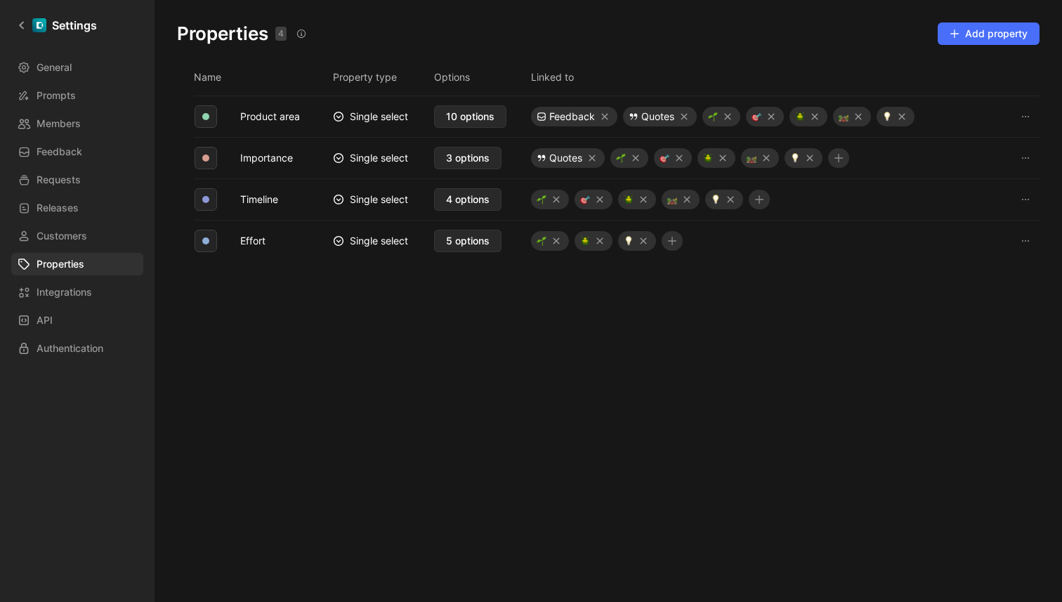
click at [735, 396] on div "Name Property type Options Linked to Product area Single select 10 options Feed…" at bounding box center [608, 321] width 885 height 518
click at [98, 294] on link "Integrations" at bounding box center [77, 292] width 132 height 22
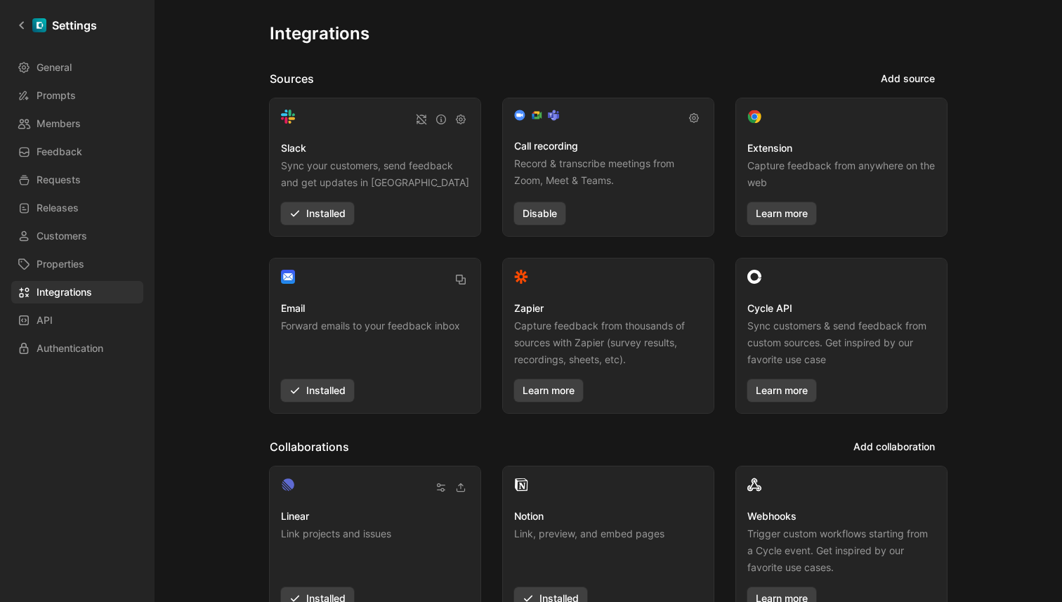
click at [129, 414] on div "Settings General Prompts Members Feedback Requests Releases Customers Propertie…" at bounding box center [77, 301] width 155 height 602
click at [95, 184] on link "Requests" at bounding box center [77, 180] width 132 height 22
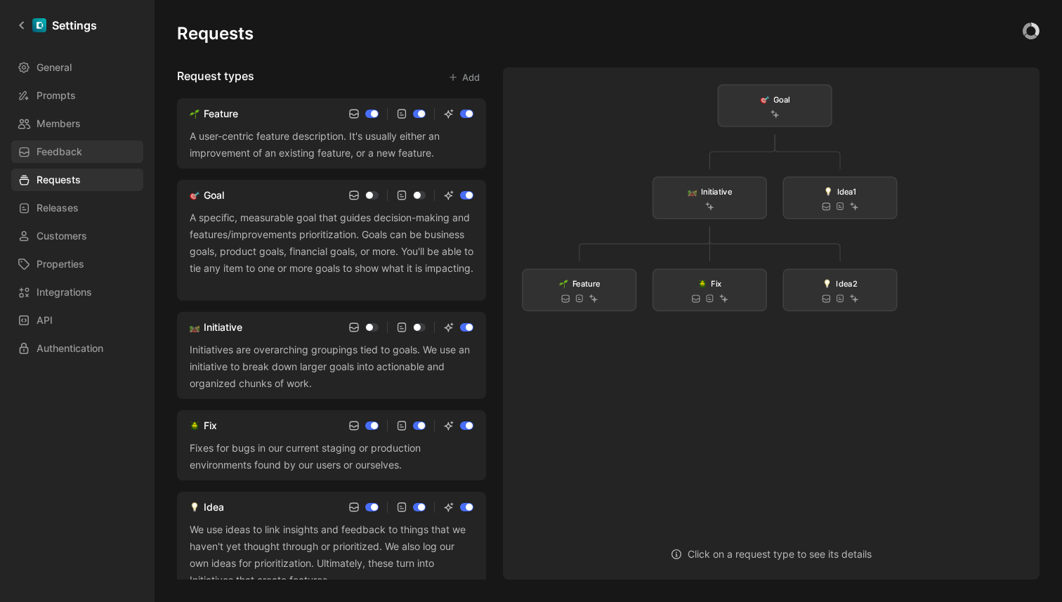
click at [89, 148] on link "Feedback" at bounding box center [77, 152] width 132 height 22
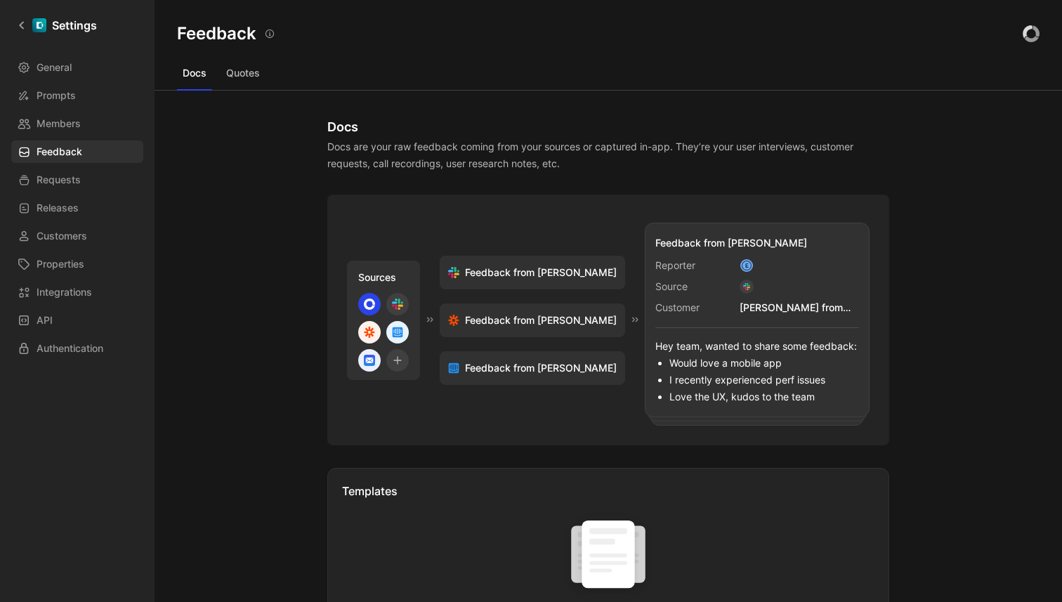
click at [92, 138] on div "General Prompts Members Feedback Requests Releases Customers Properties Integra…" at bounding box center [82, 208] width 142 height 304
click at [82, 122] on link "Members" at bounding box center [77, 123] width 132 height 22
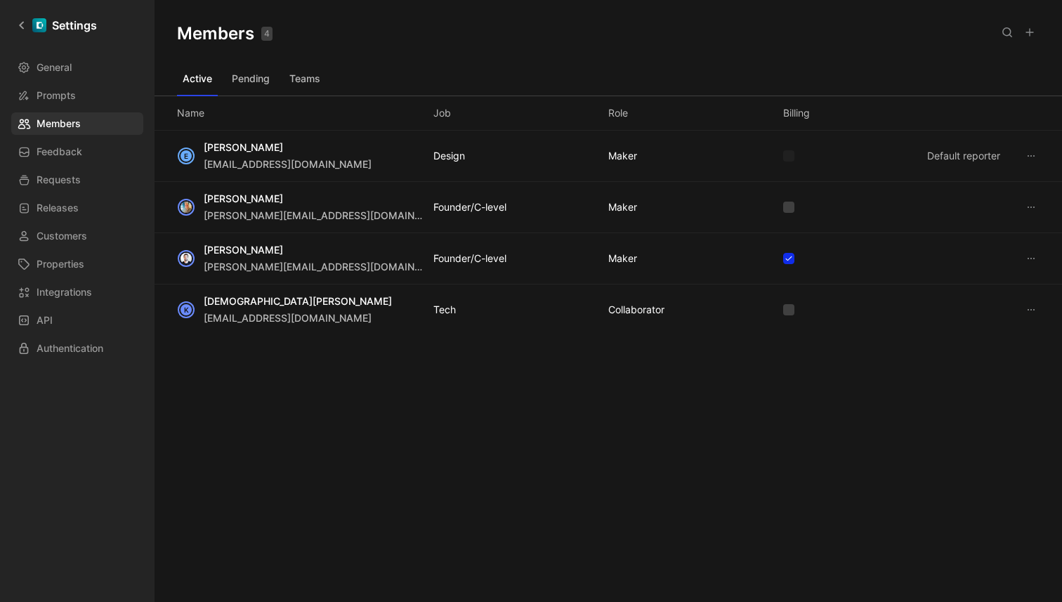
click at [321, 406] on div "E [PERSON_NAME] [PERSON_NAME][EMAIL_ADDRESS][DOMAIN_NAME] Design MAKER Default …" at bounding box center [609, 289] width 908 height 317
click at [74, 59] on link "General" at bounding box center [77, 67] width 132 height 22
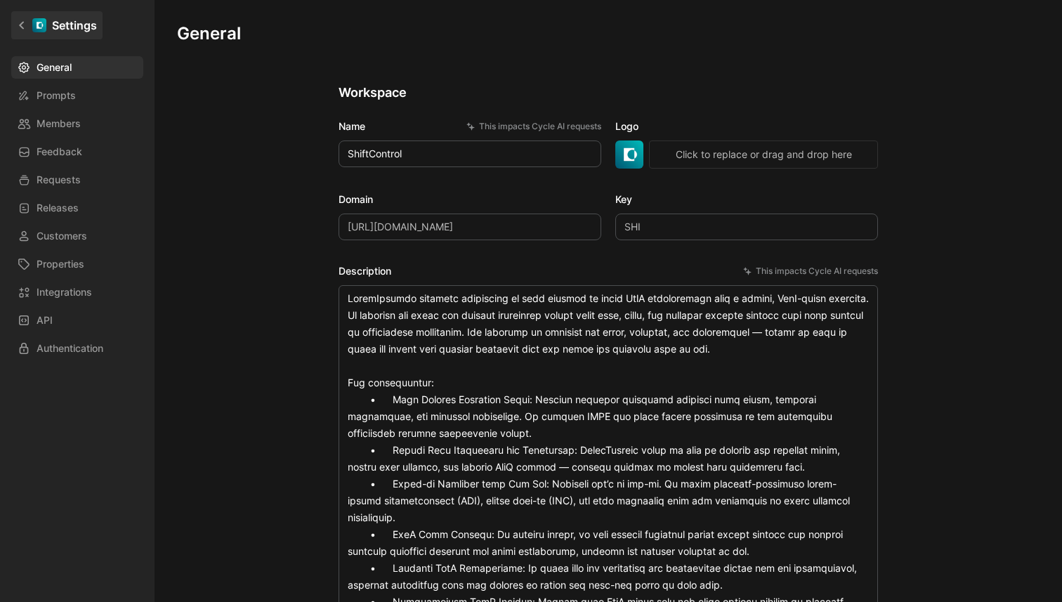
click at [24, 20] on icon at bounding box center [22, 25] width 10 height 10
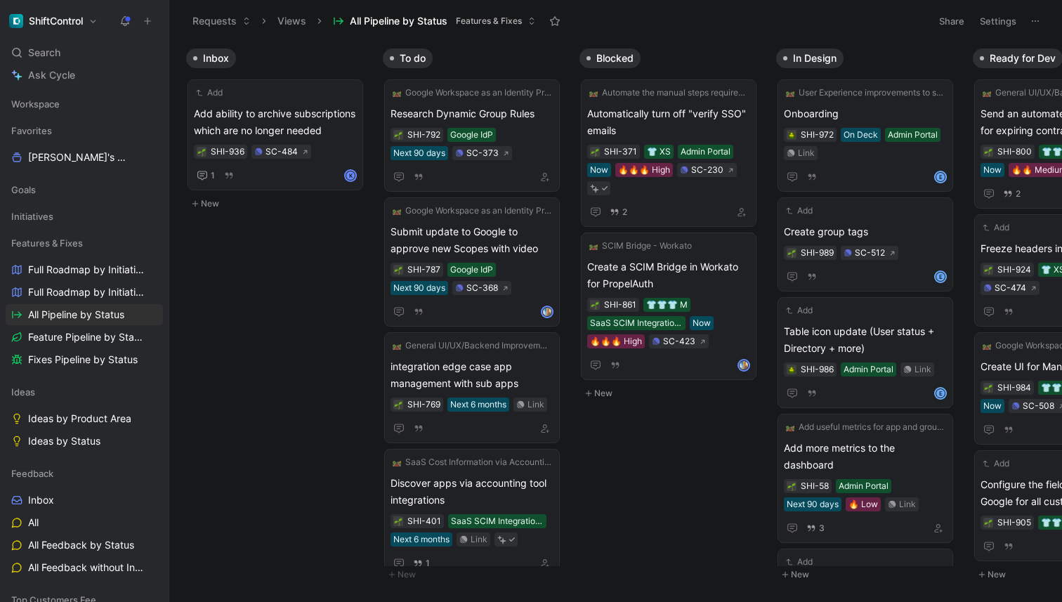
click at [61, 12] on button "ShiftControl" at bounding box center [54, 21] width 96 height 20
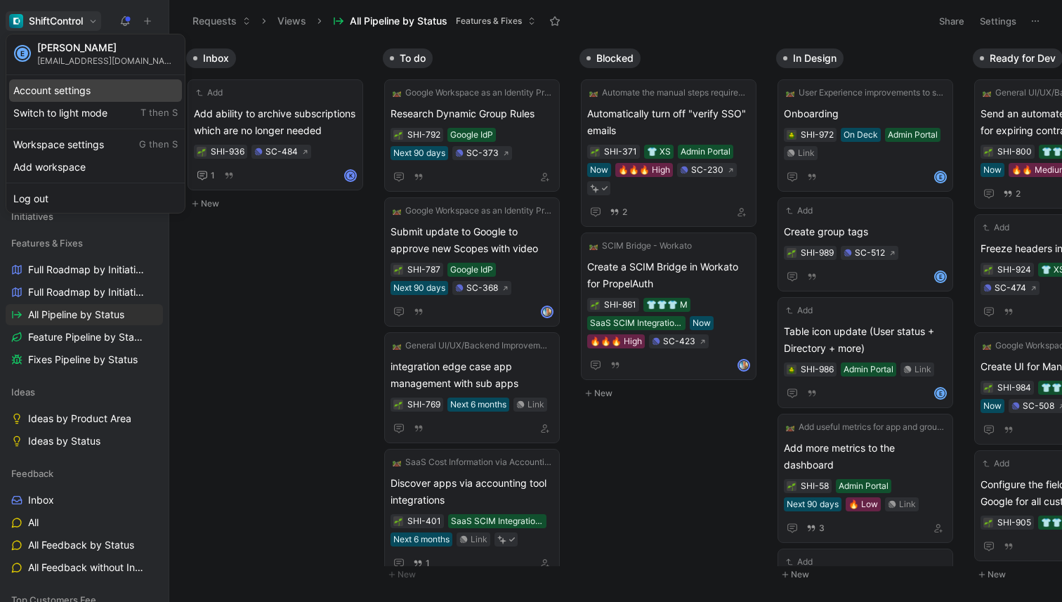
click at [46, 95] on div "Account settings" at bounding box center [95, 90] width 173 height 22
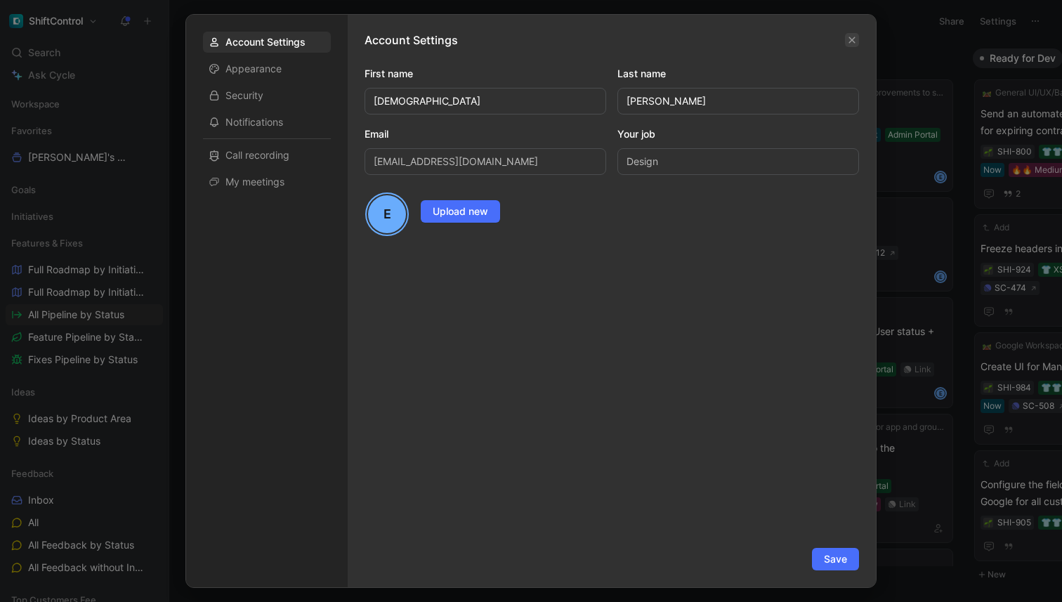
click at [853, 37] on icon "button" at bounding box center [852, 40] width 8 height 8
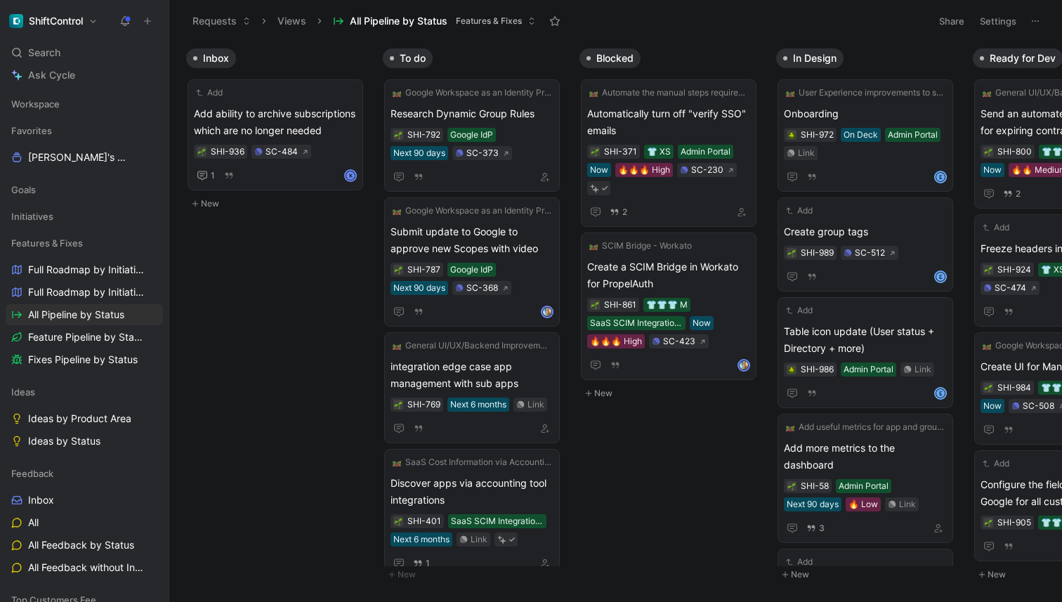
click at [72, 22] on h1 "ShiftControl" at bounding box center [56, 21] width 54 height 13
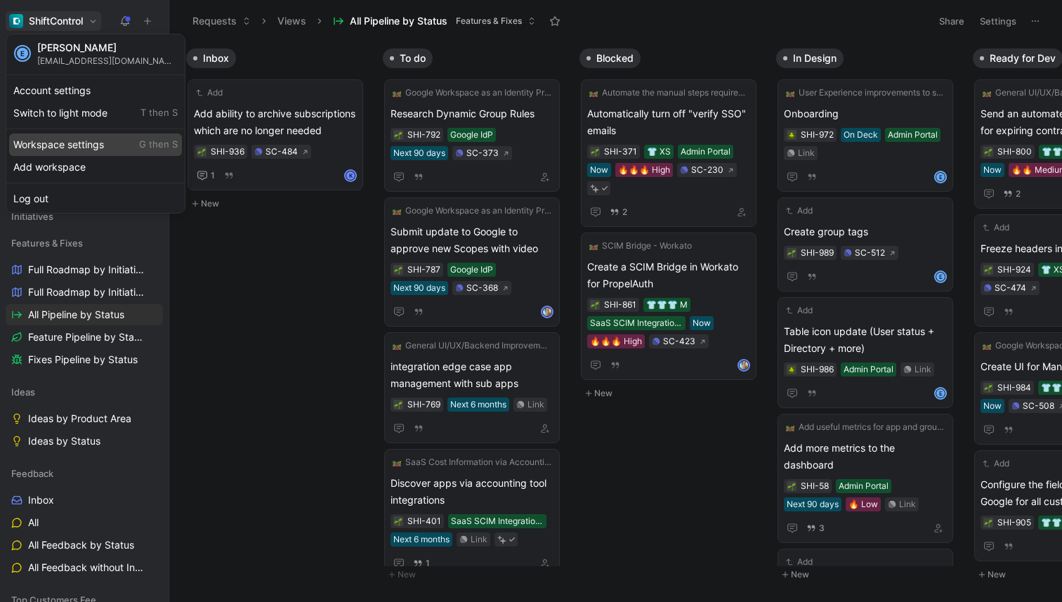
click at [65, 147] on div "Workspace settings G then S" at bounding box center [95, 145] width 173 height 22
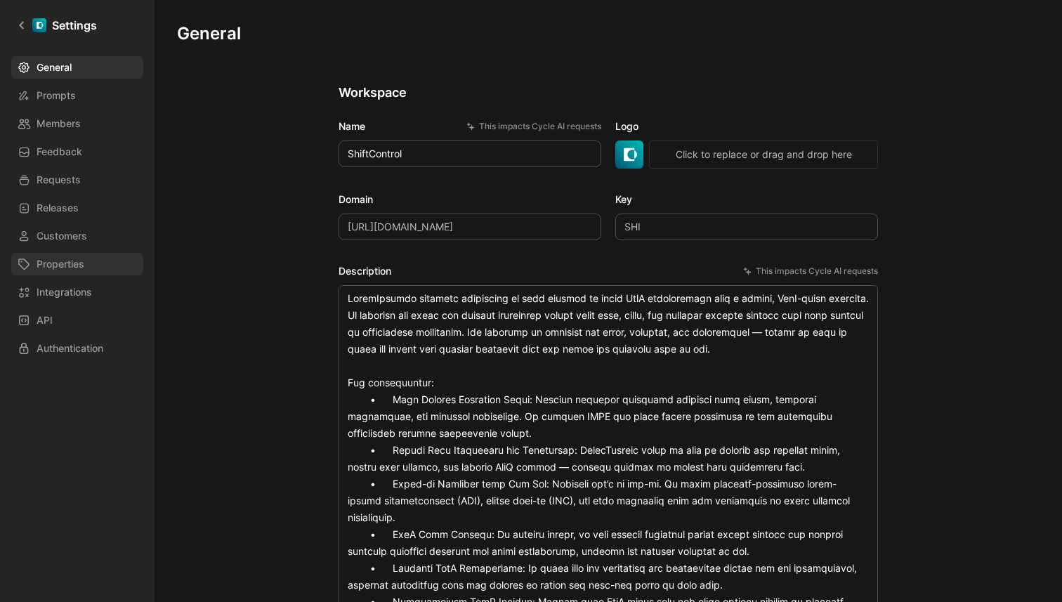
click at [84, 268] on span "Properties" at bounding box center [61, 264] width 48 height 17
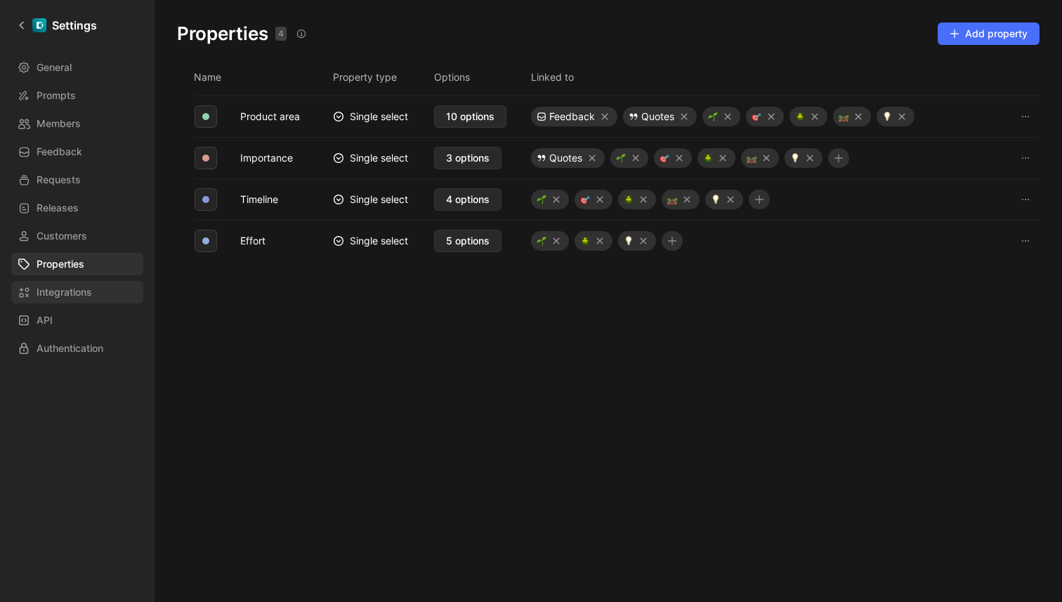
click at [72, 293] on span "Integrations" at bounding box center [65, 292] width 56 height 17
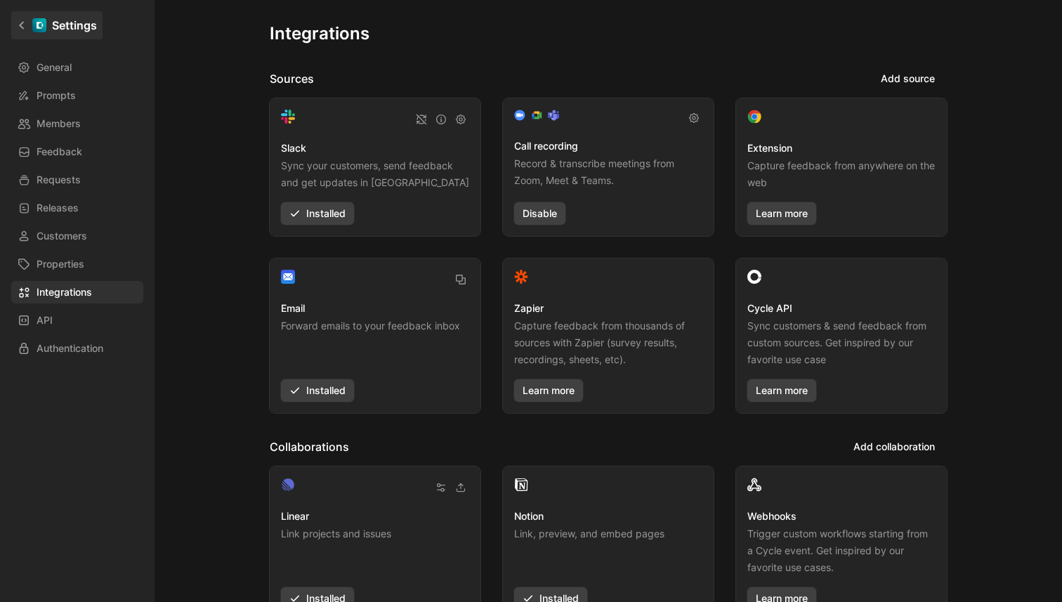
click at [14, 24] on link "Settings" at bounding box center [56, 25] width 91 height 28
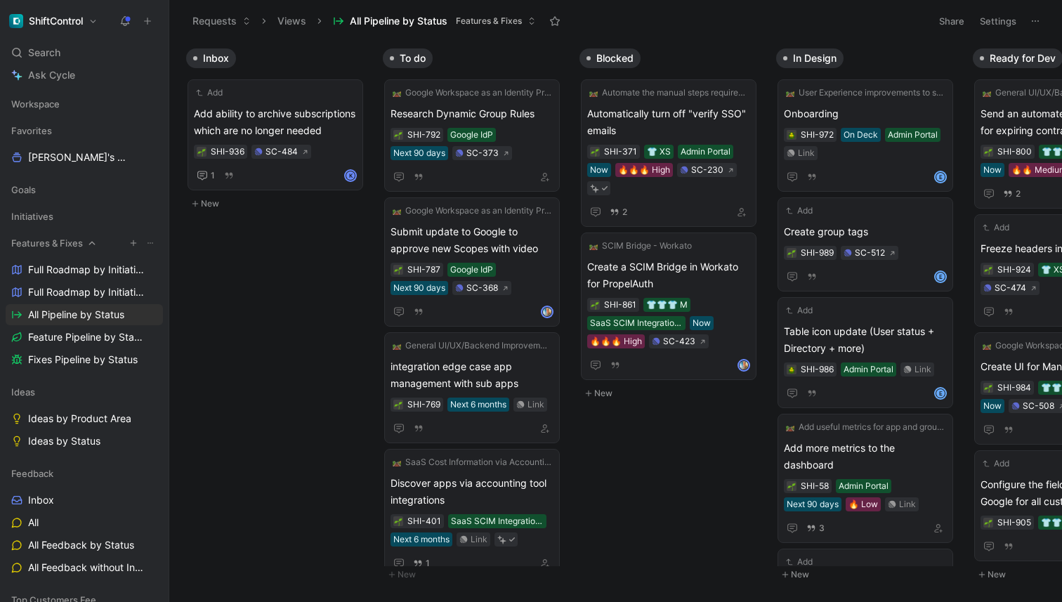
click at [70, 237] on span "Features & Fixes" at bounding box center [47, 243] width 72 height 14
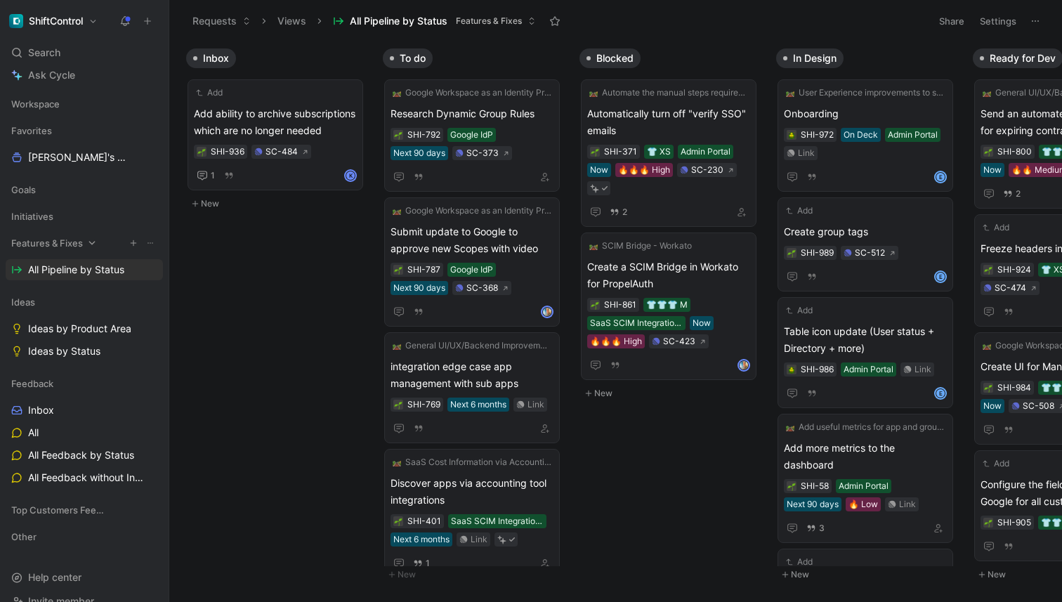
click at [70, 237] on span "Features & Fixes" at bounding box center [47, 243] width 72 height 14
